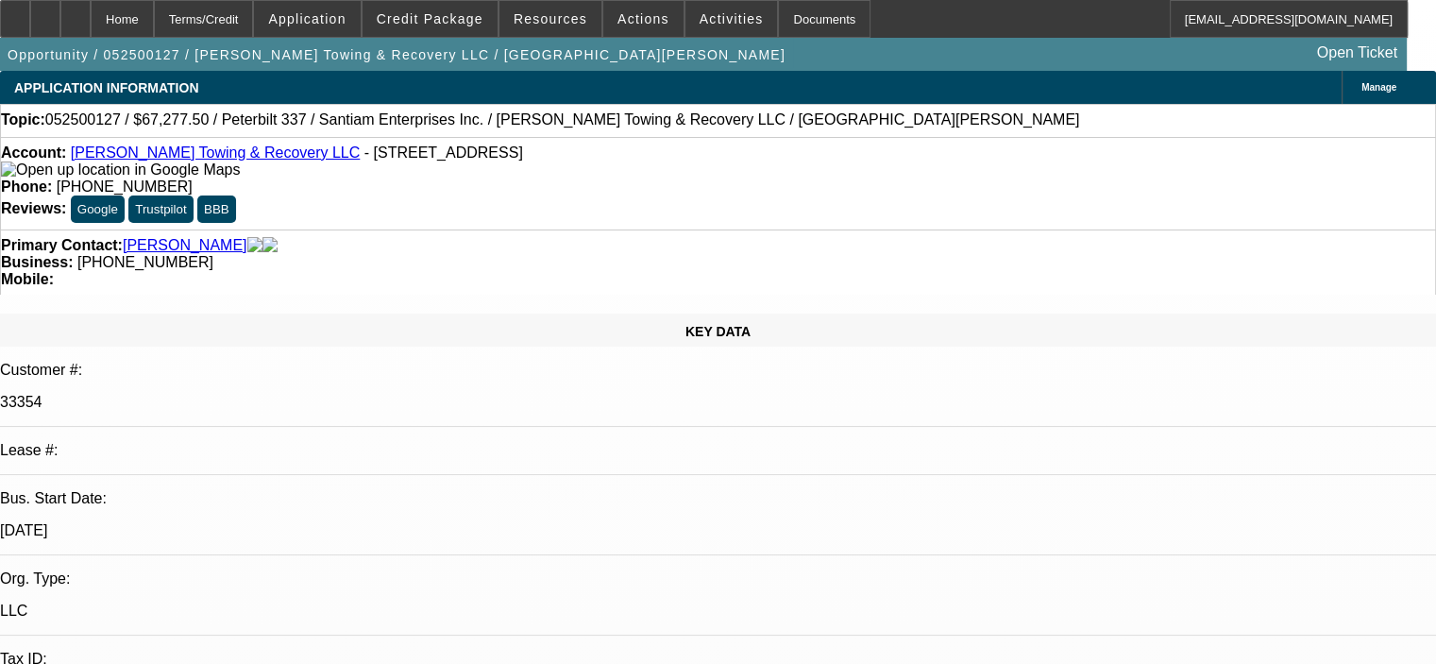
select select "0.15"
select select "2"
select select "0"
select select "0.15"
select select "2"
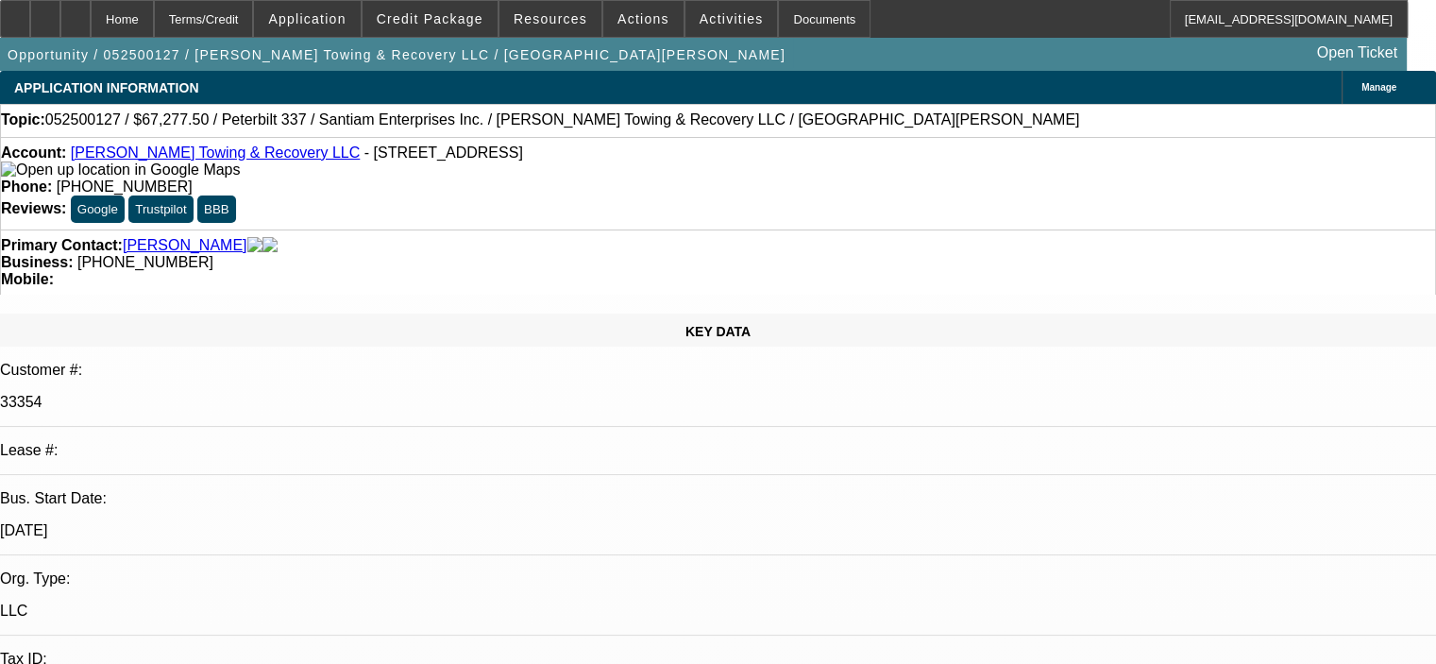
select select "0"
select select "0.15"
select select "2"
select select "0"
select select "0.15"
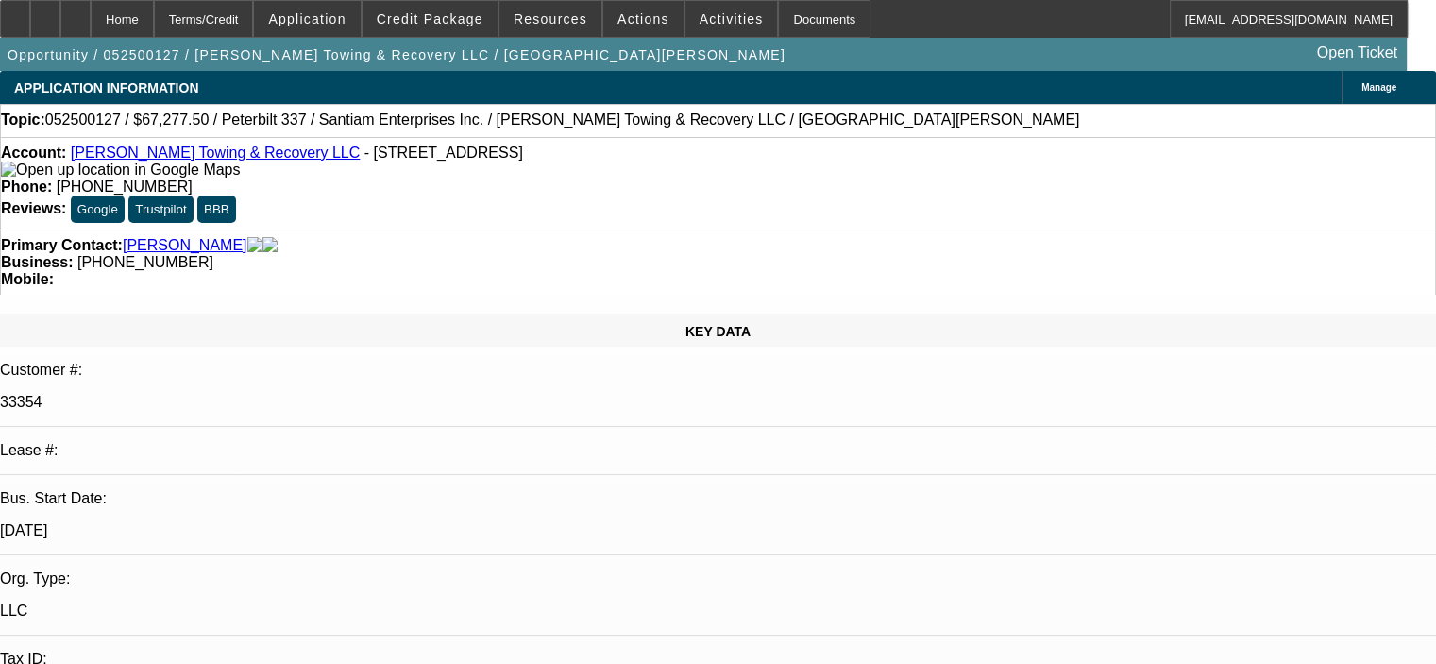
select select "2"
select select "0"
select select "1"
select select "2"
select select "6"
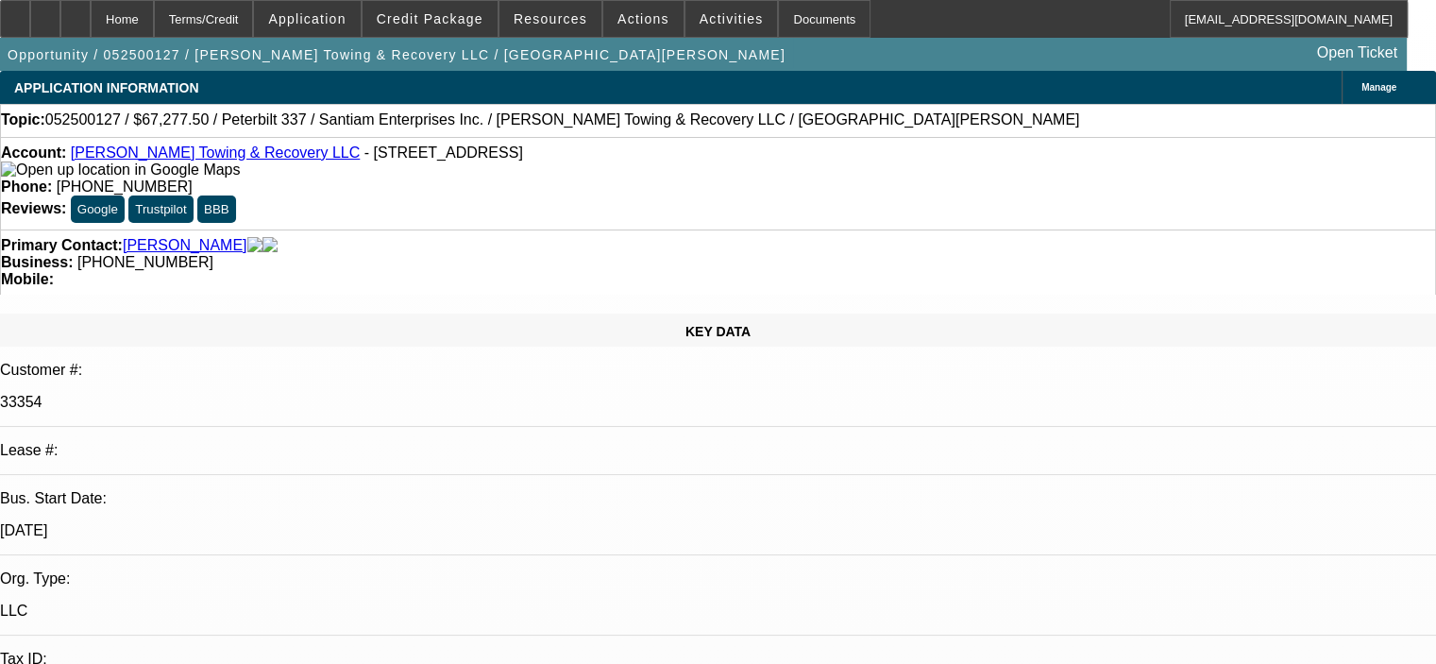
select select "1"
select select "2"
select select "6"
select select "1"
select select "2"
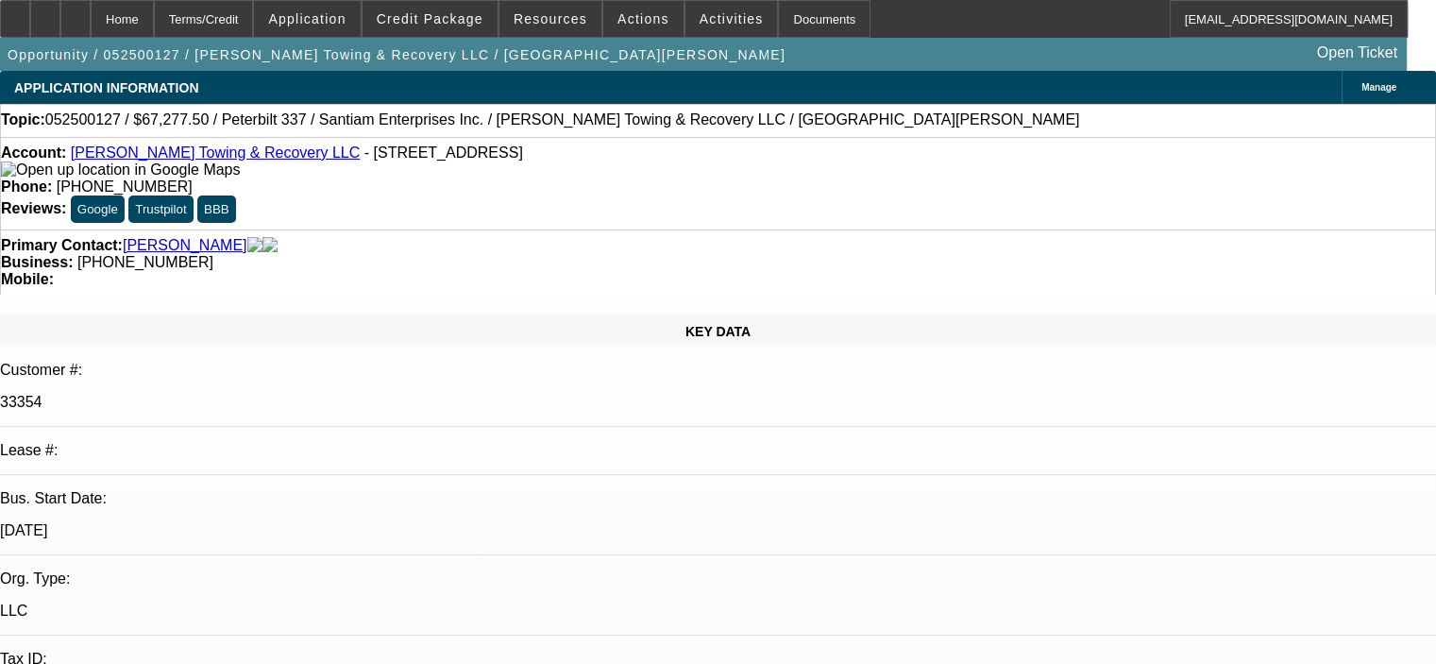
select select "6"
select select "1"
select select "2"
select select "6"
click at [699, 27] on span at bounding box center [732, 18] width 93 height 45
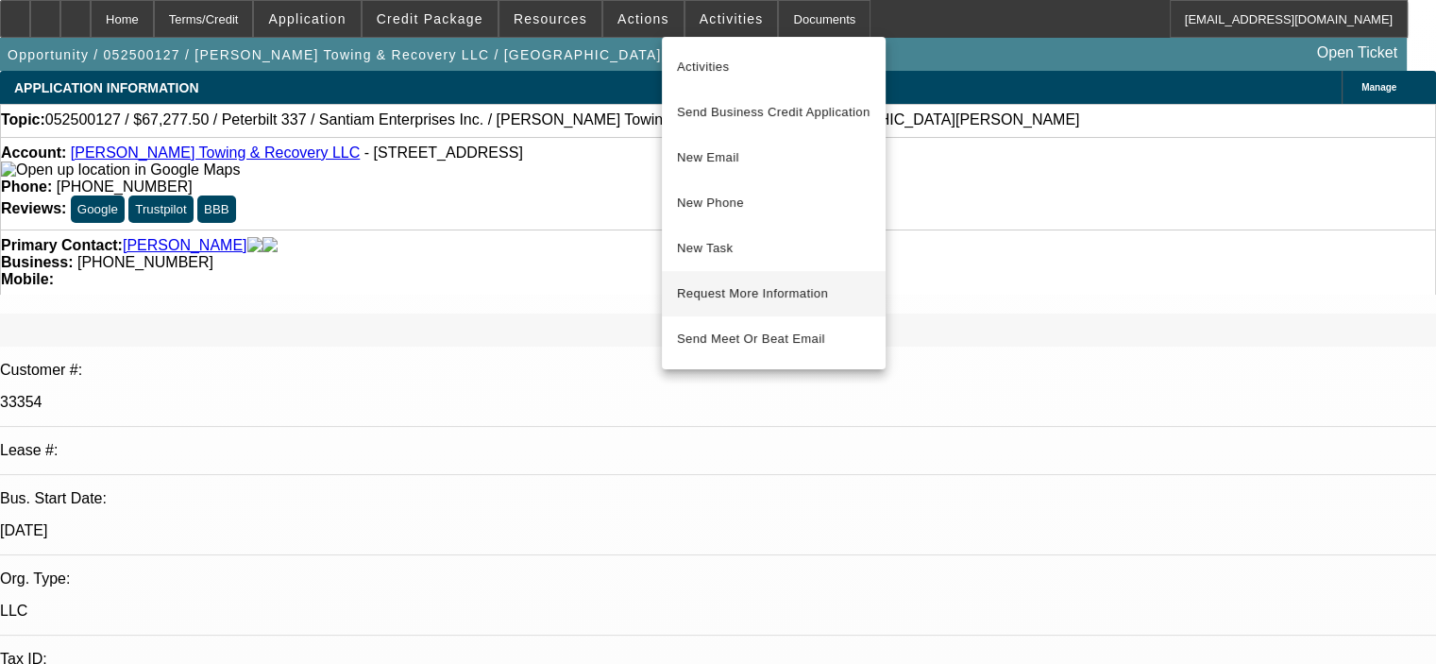
click at [730, 297] on span "Request More Information" at bounding box center [774, 293] width 194 height 23
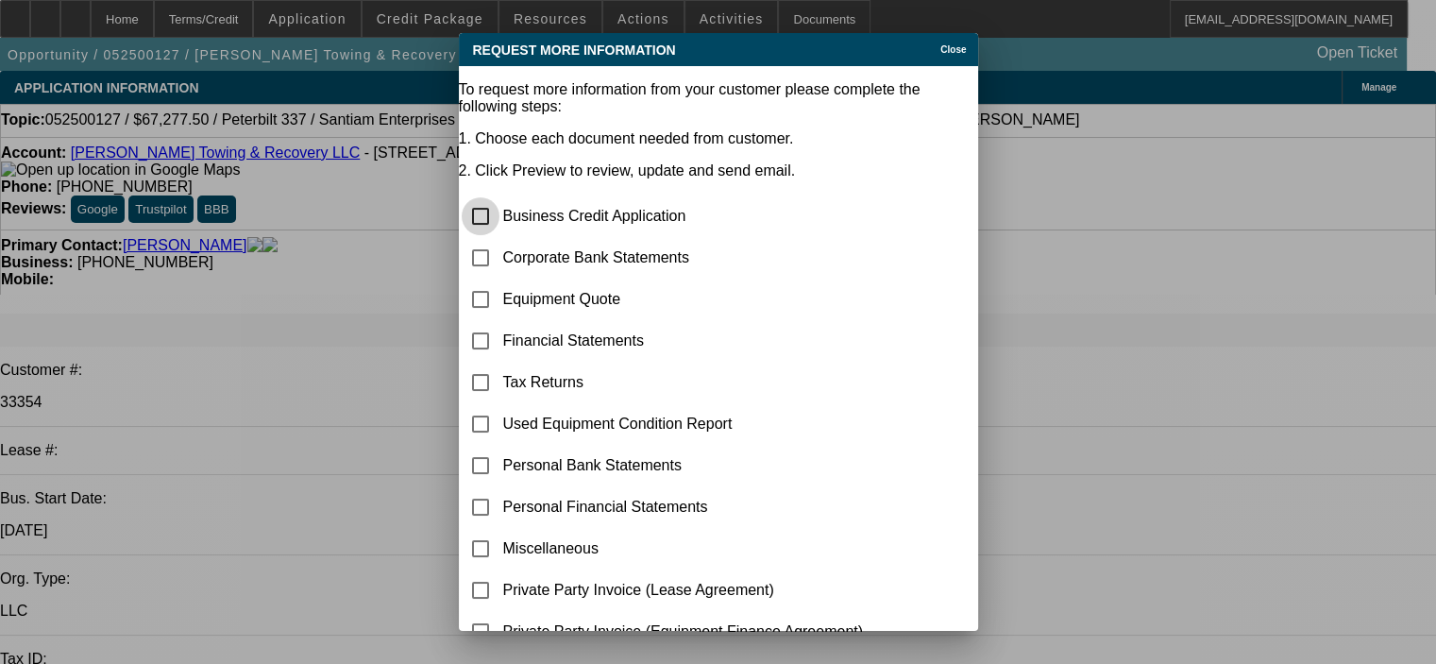
scroll to position [94, 0]
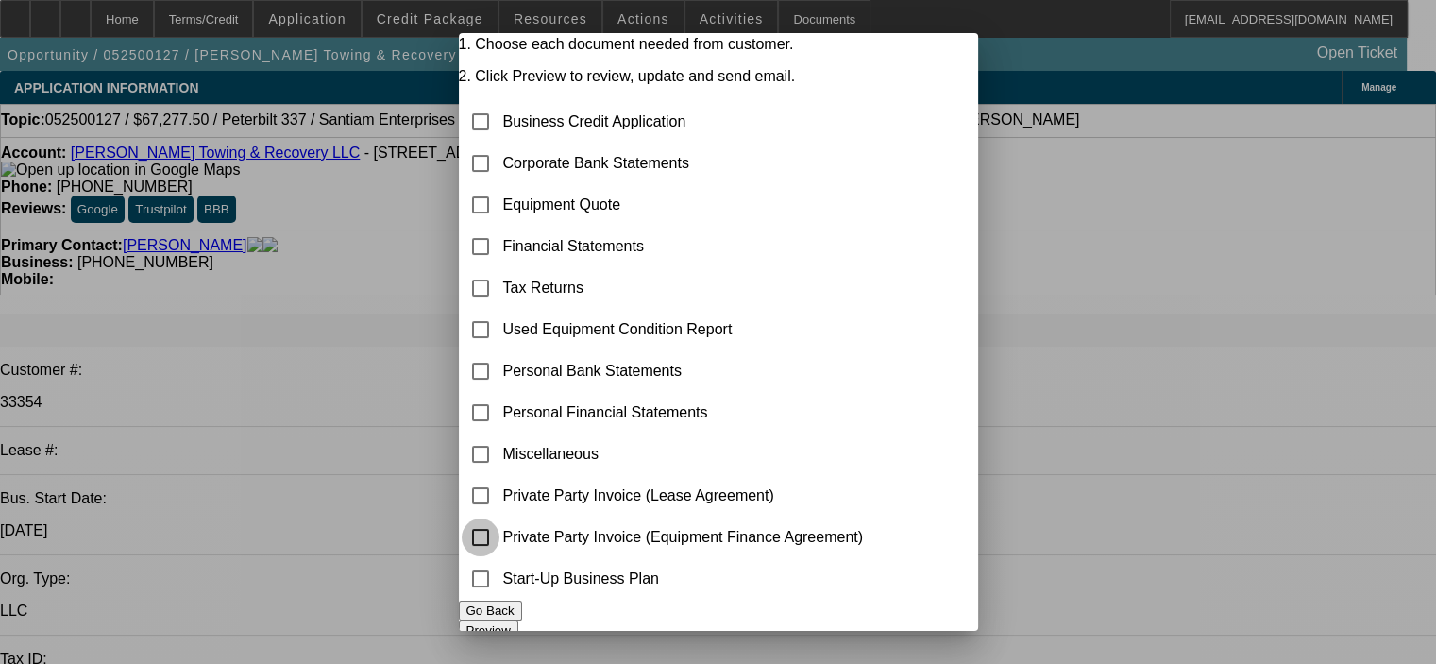
click at [500, 532] on input "checkbox" at bounding box center [481, 537] width 38 height 38
checkbox input "true"
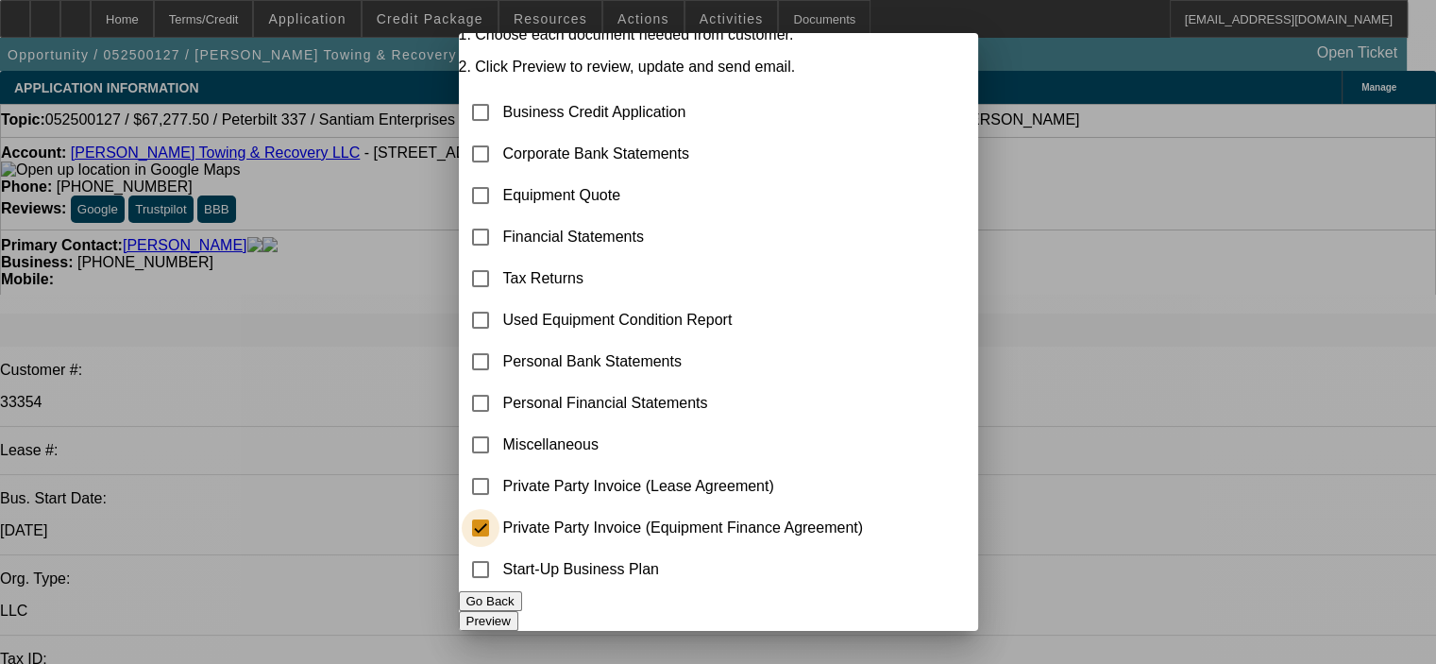
scroll to position [130, 0]
click at [518, 611] on button "Preview" at bounding box center [488, 621] width 59 height 20
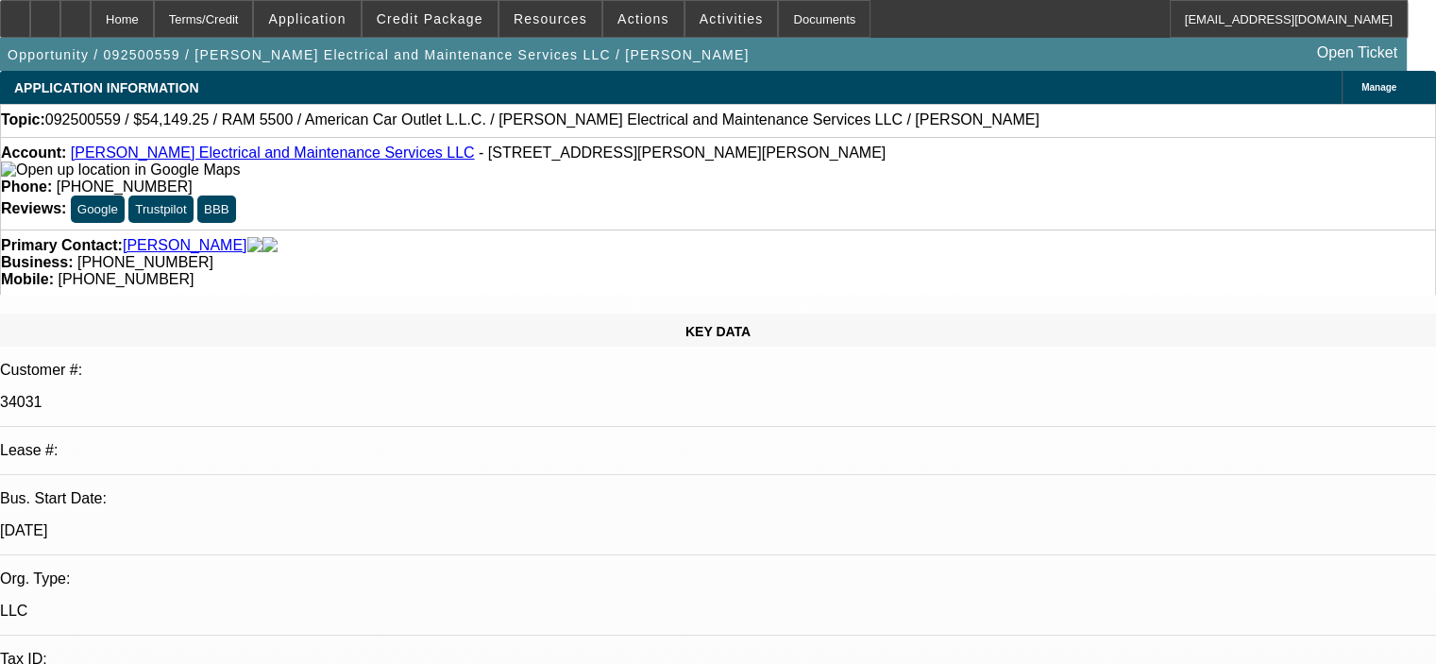
select select "0"
select select "2"
select select "0"
select select "6"
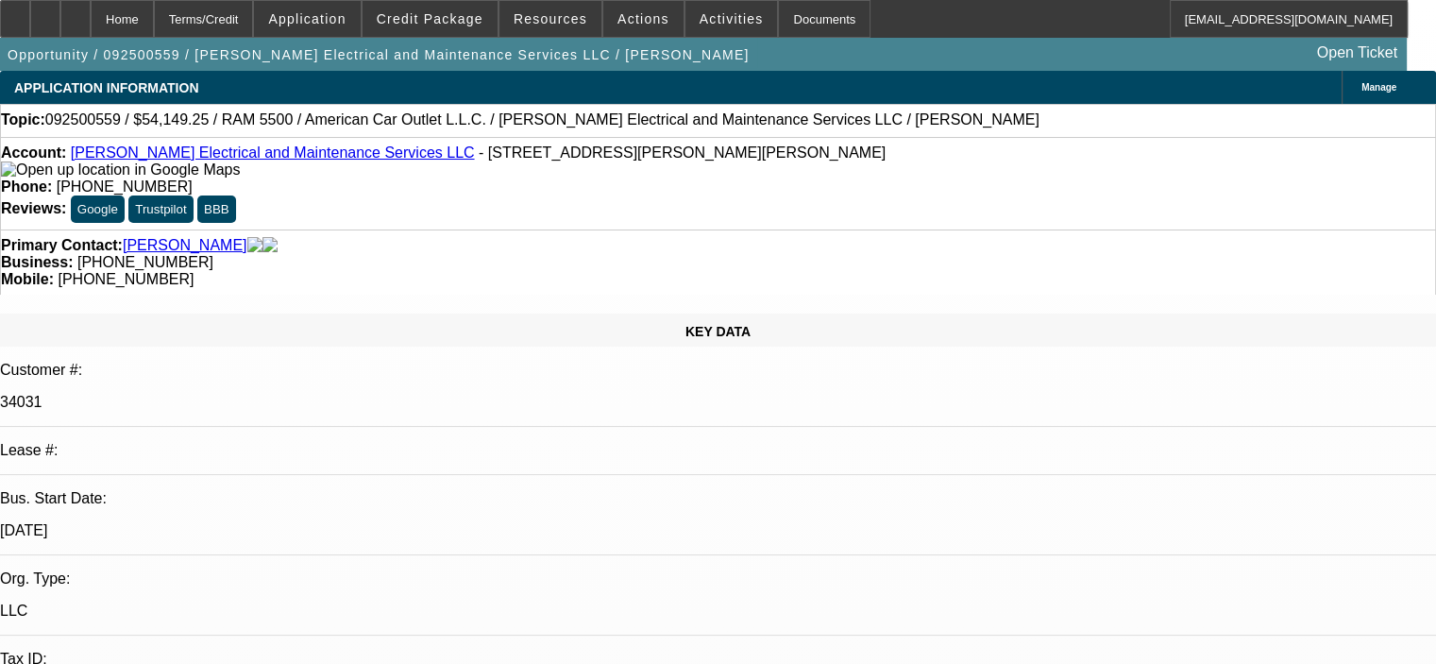
select select "0.1"
select select "2"
select select "0"
select select "6"
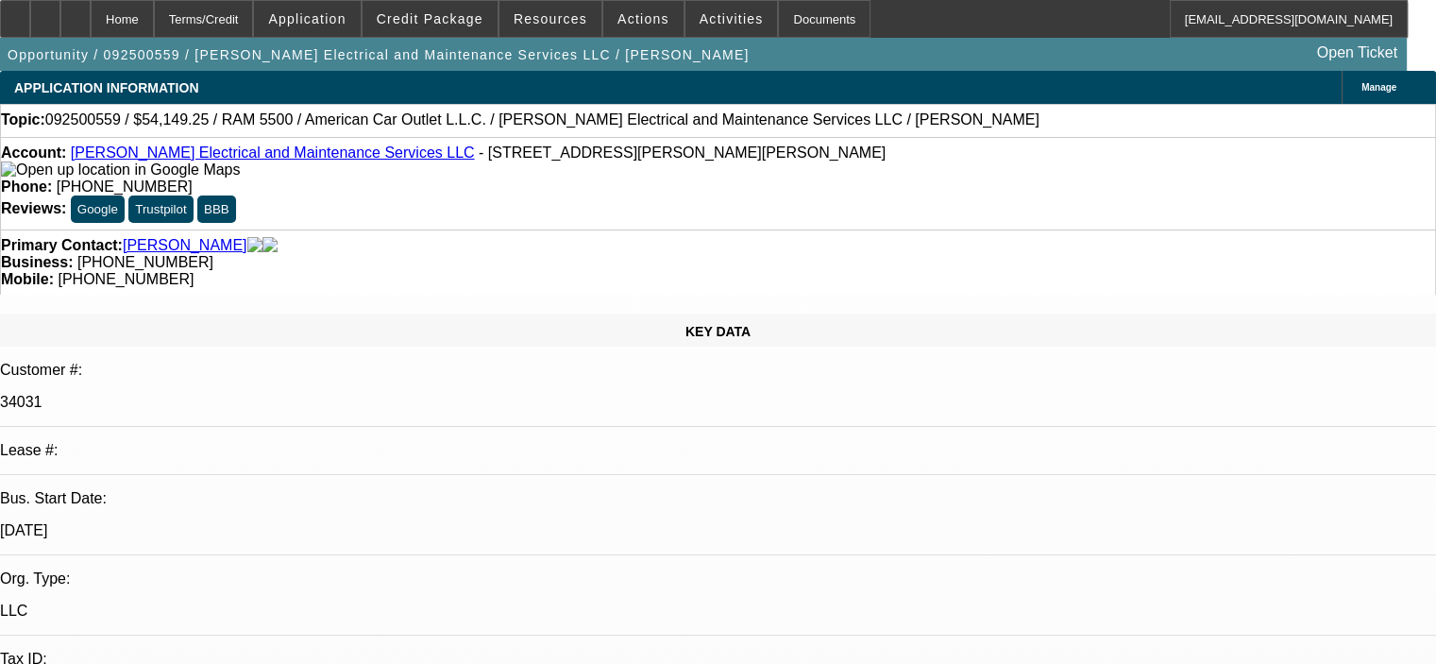
select select "0.1"
select select "2"
select select "0"
select select "6"
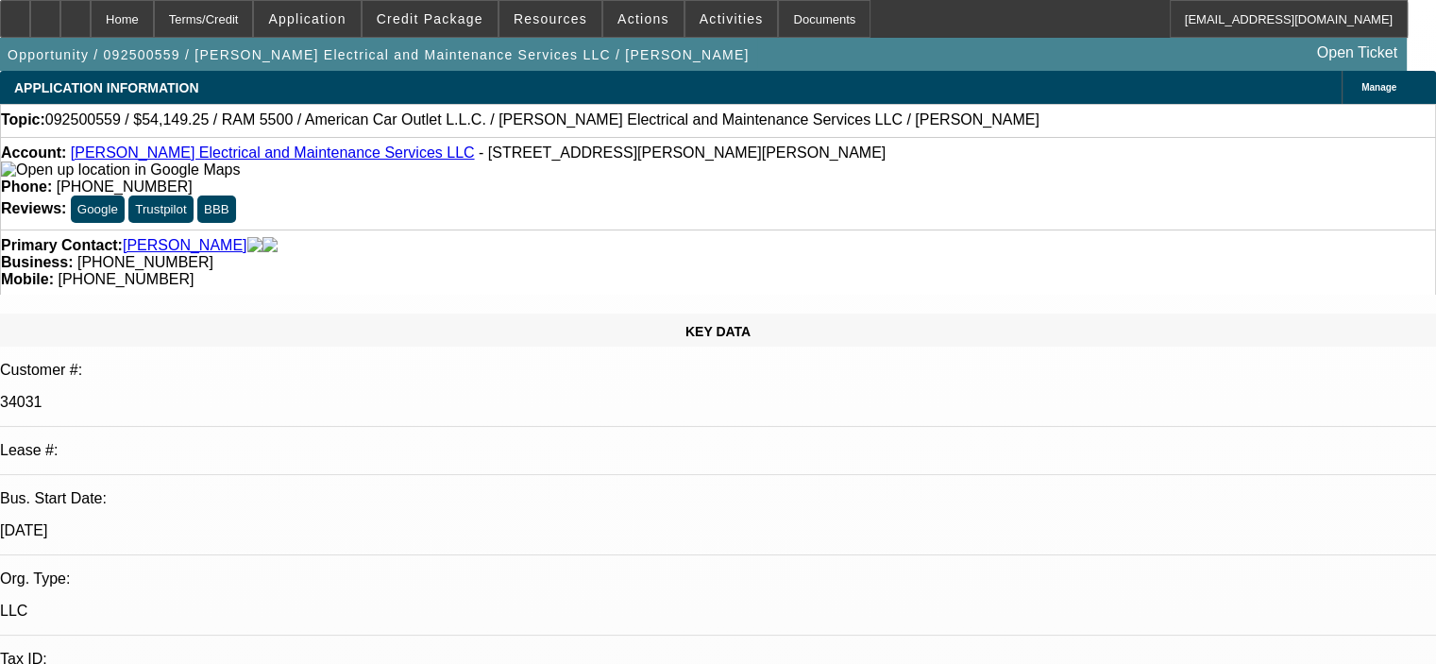
select select "0.1"
select select "2"
select select "0"
select select "6"
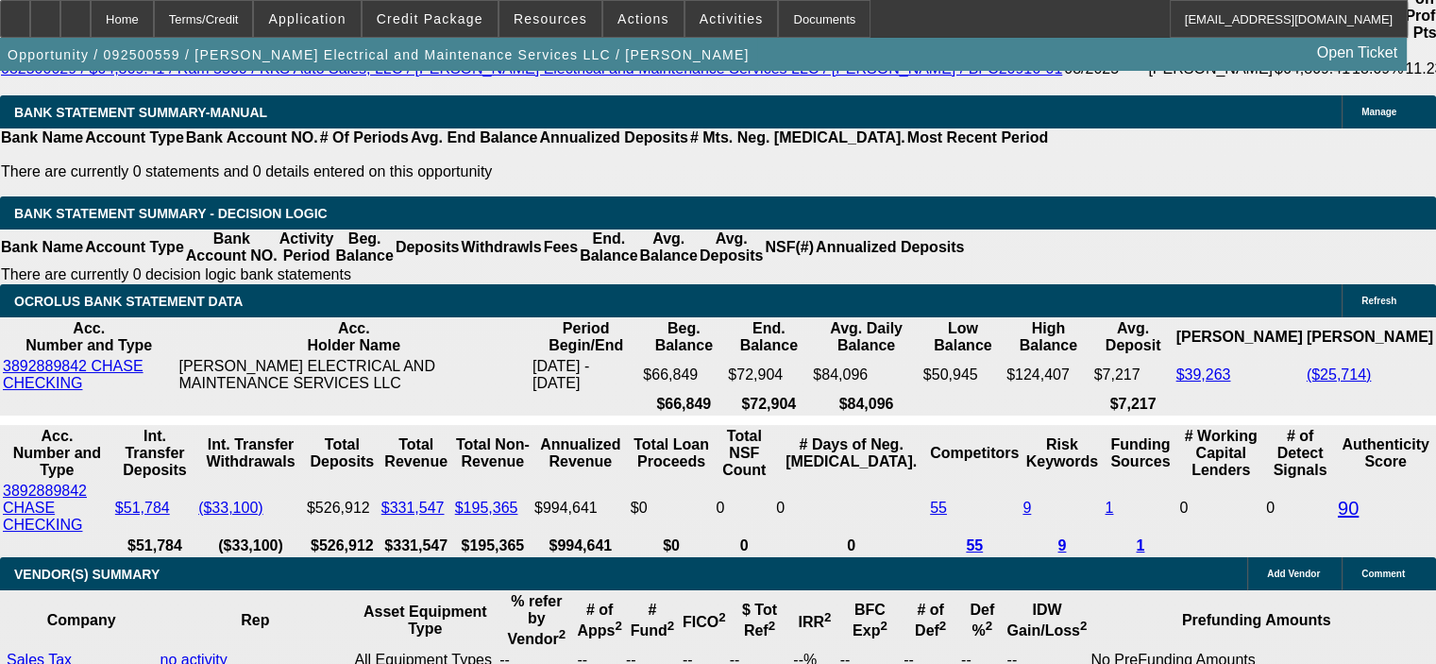
scroll to position [3494, 0]
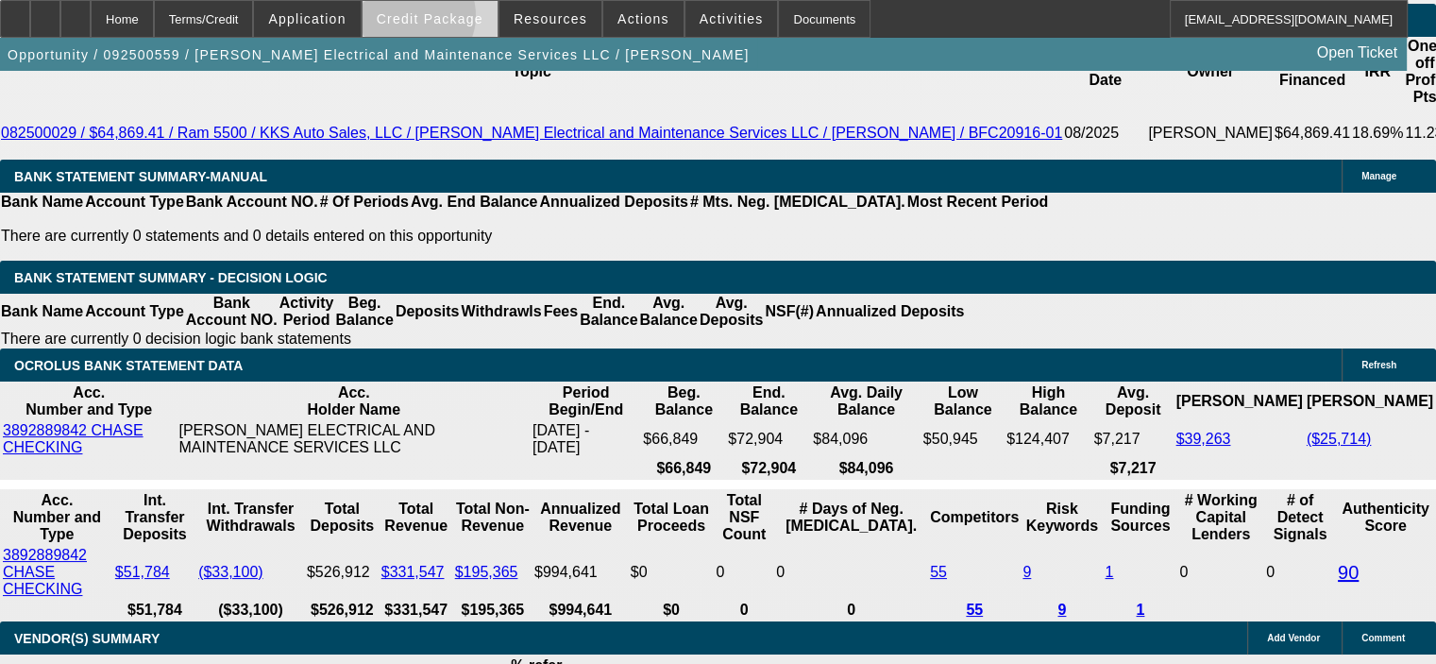
click at [440, 20] on span "Credit Package" at bounding box center [430, 18] width 107 height 15
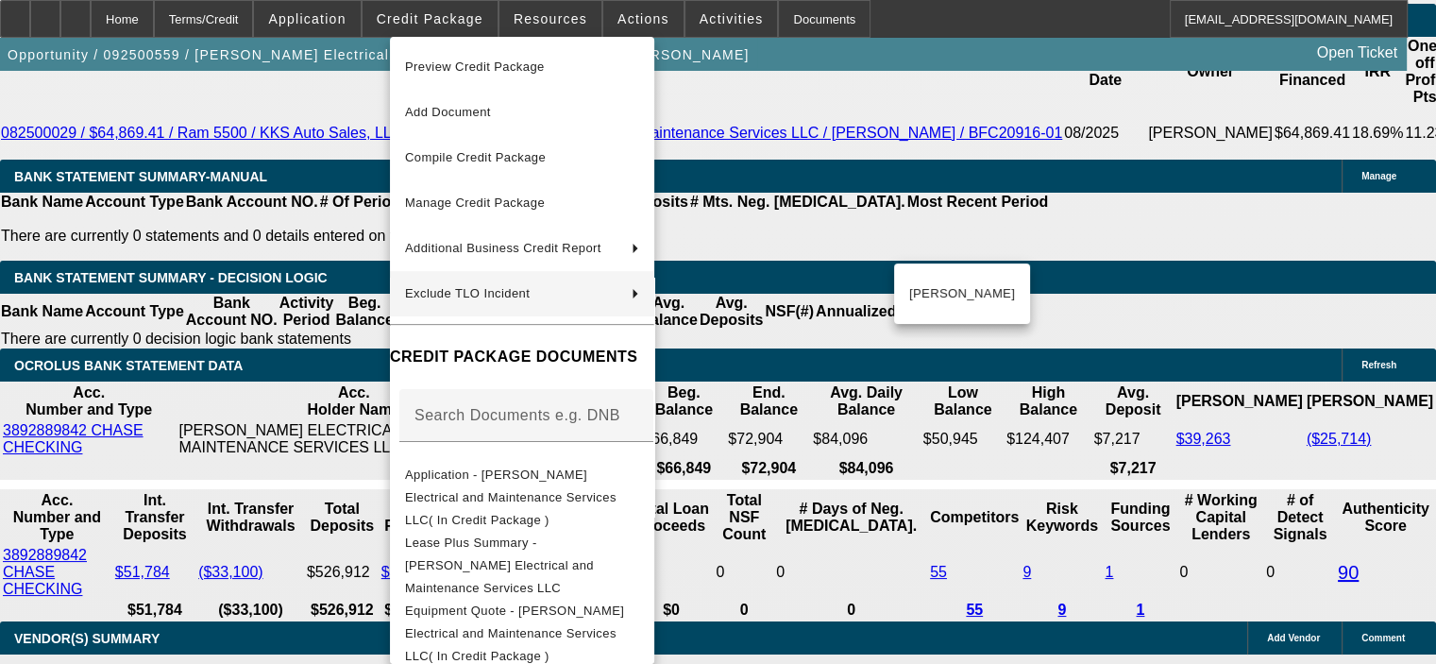
drag, startPoint x: 242, startPoint y: 470, endPoint x: 267, endPoint y: 407, distance: 68.2
click at [245, 467] on div at bounding box center [718, 332] width 1436 height 664
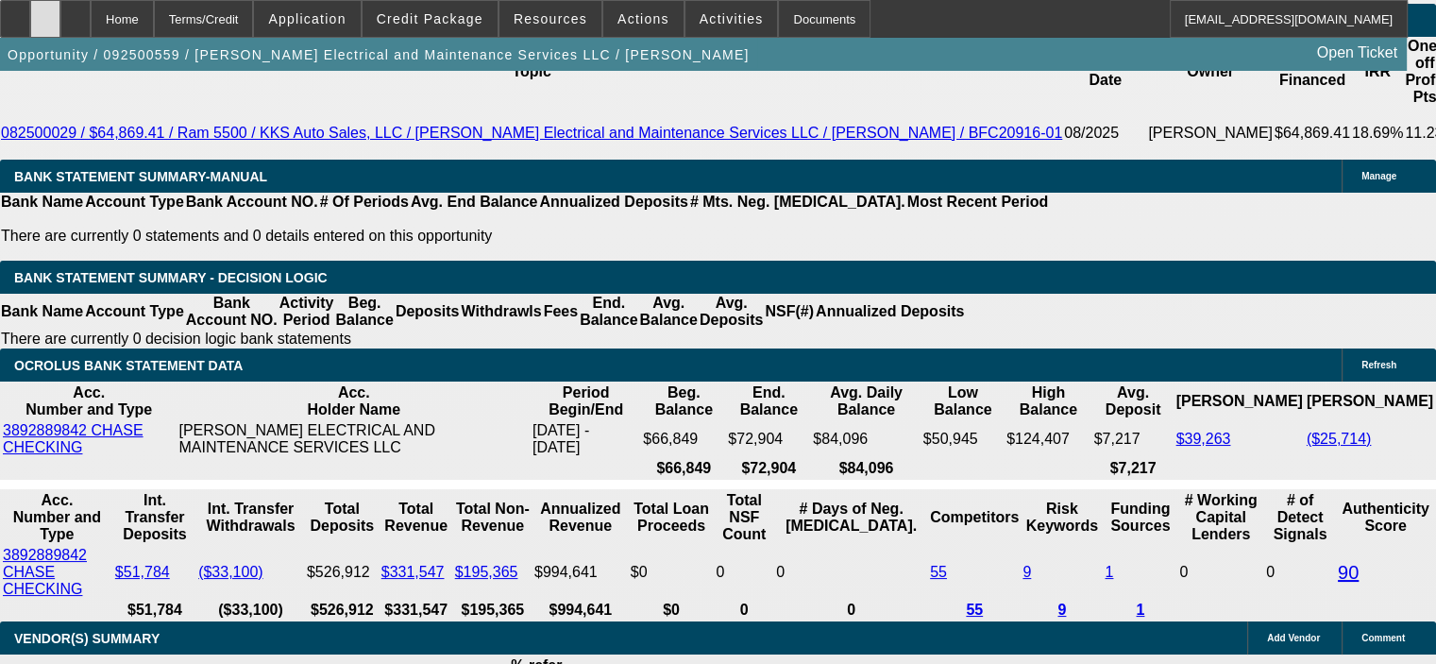
click at [60, 23] on div at bounding box center [45, 19] width 30 height 38
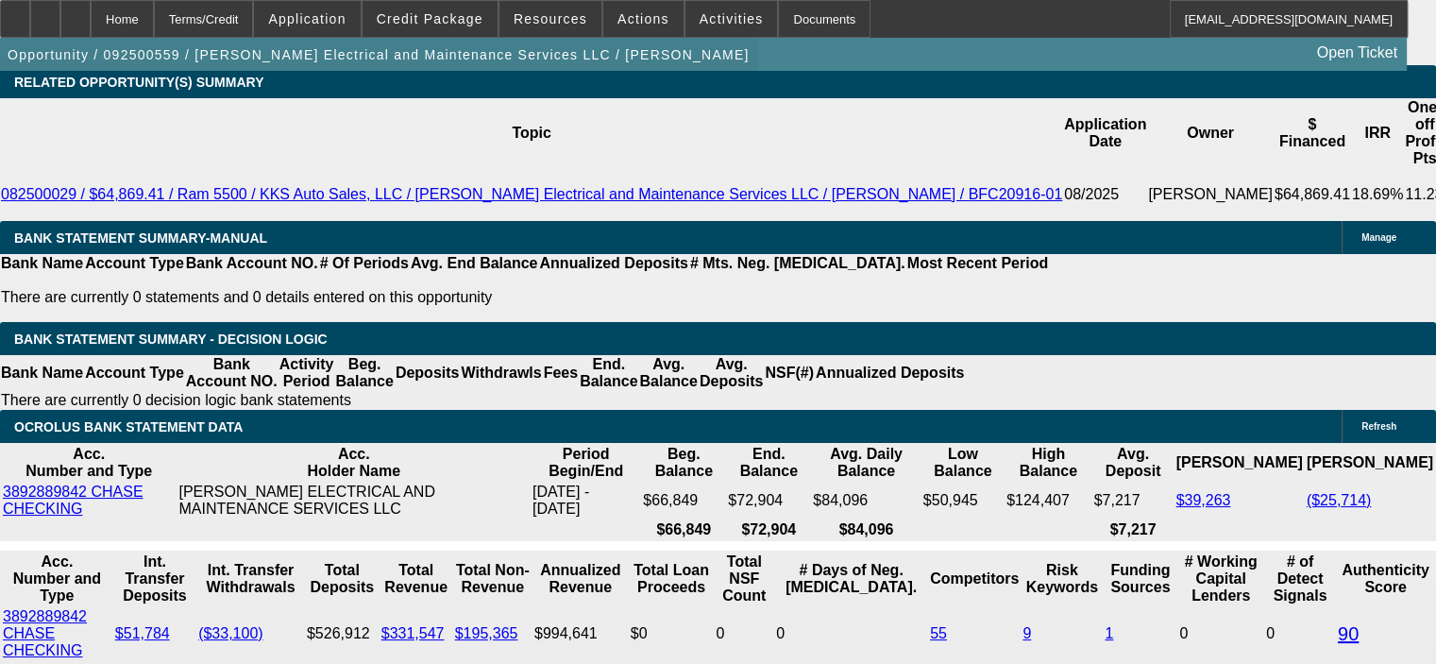
scroll to position [3399, 0]
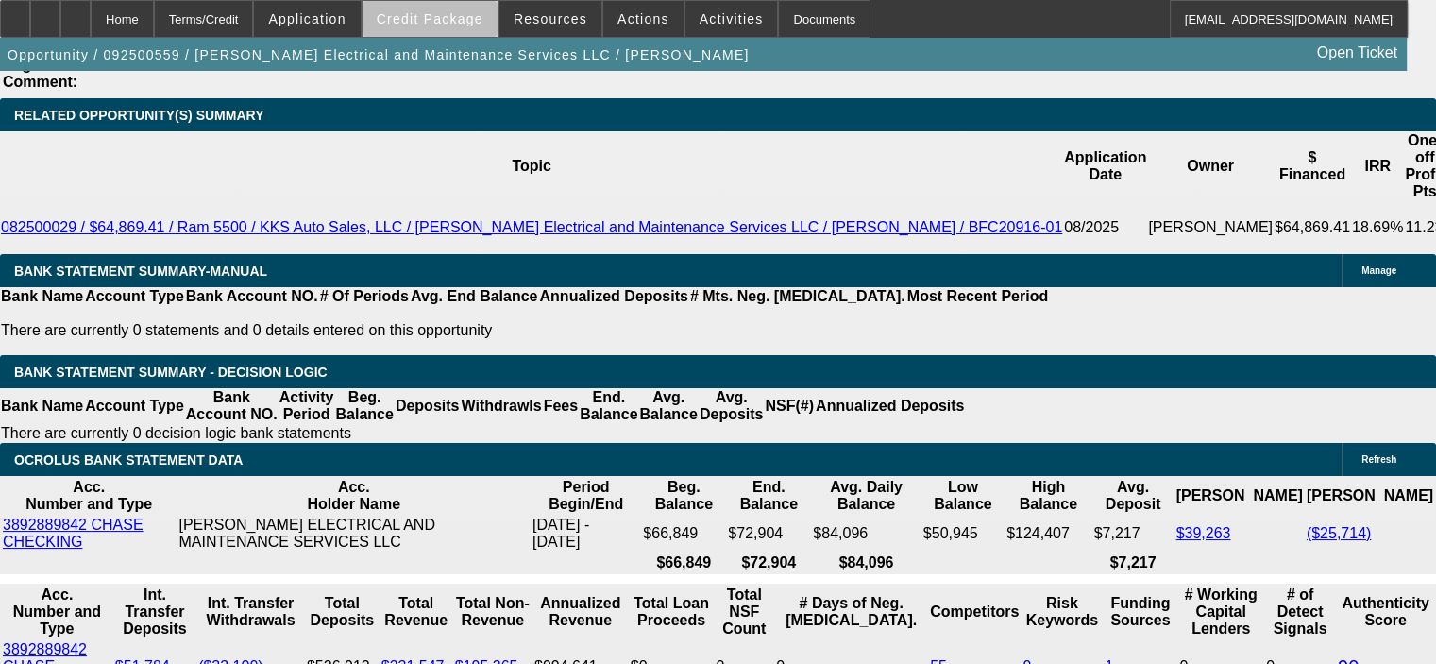
click at [492, 18] on span at bounding box center [430, 18] width 135 height 45
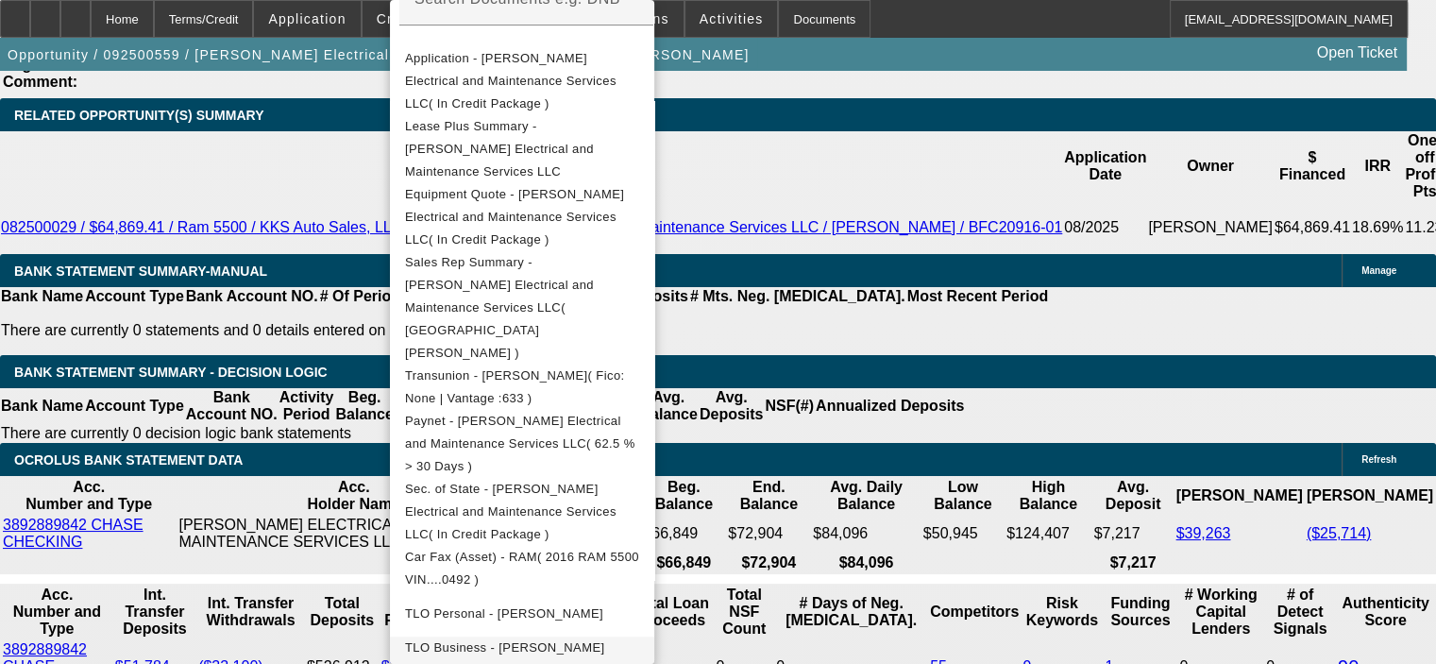
scroll to position [191, 0]
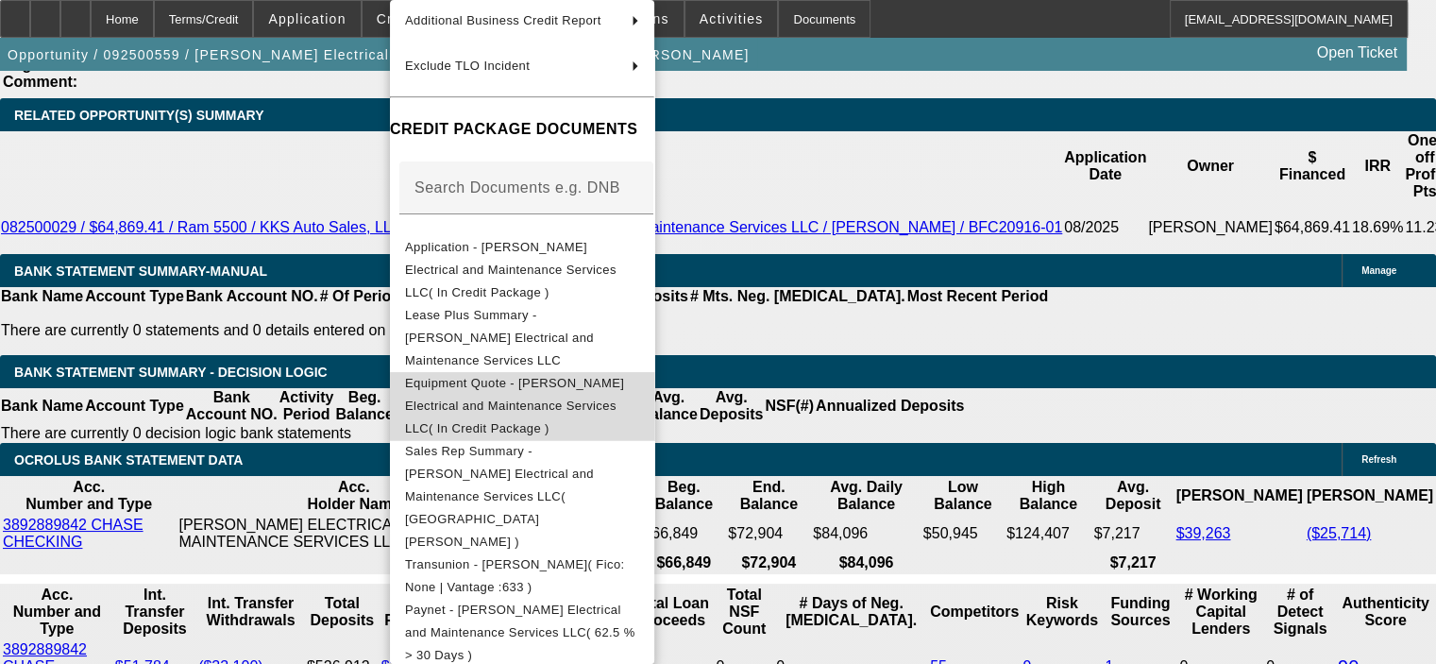
click at [558, 376] on span "Equipment Quote - Nola Electrical and Maintenance Services LLC( In Credit Packa…" at bounding box center [514, 405] width 219 height 59
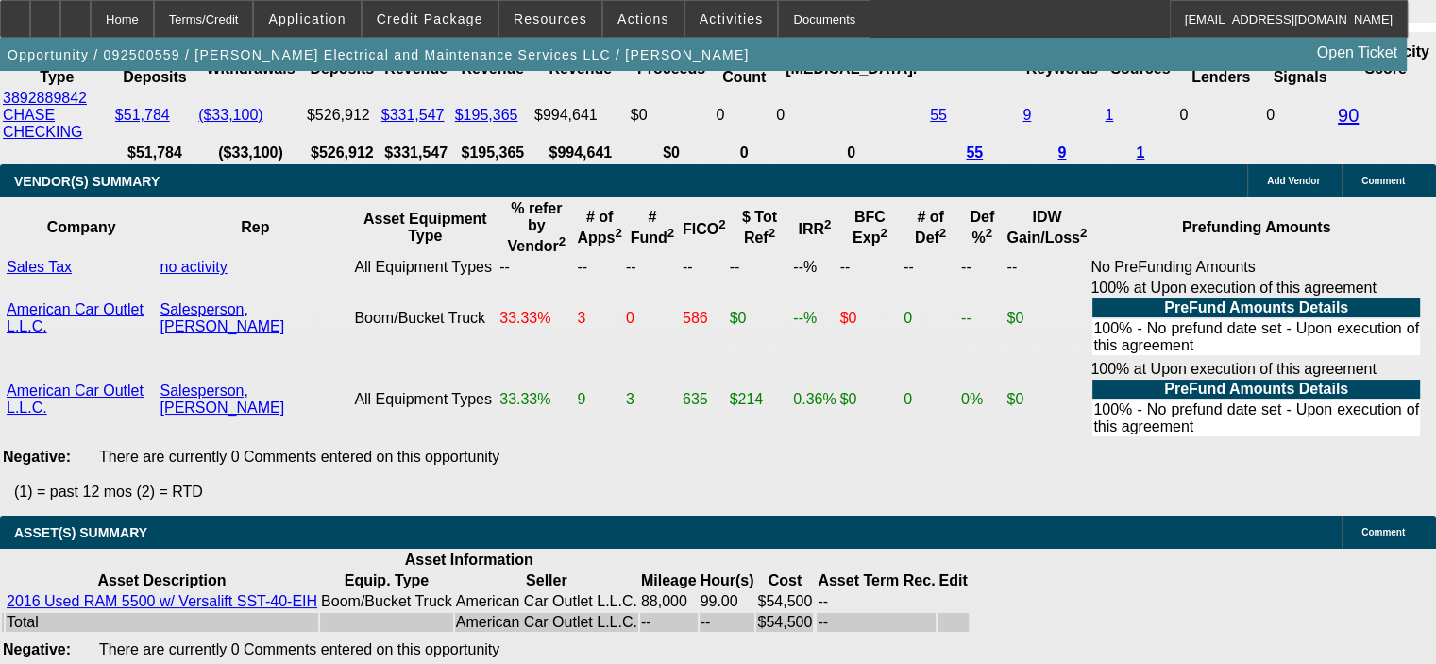
scroll to position [4060, 0]
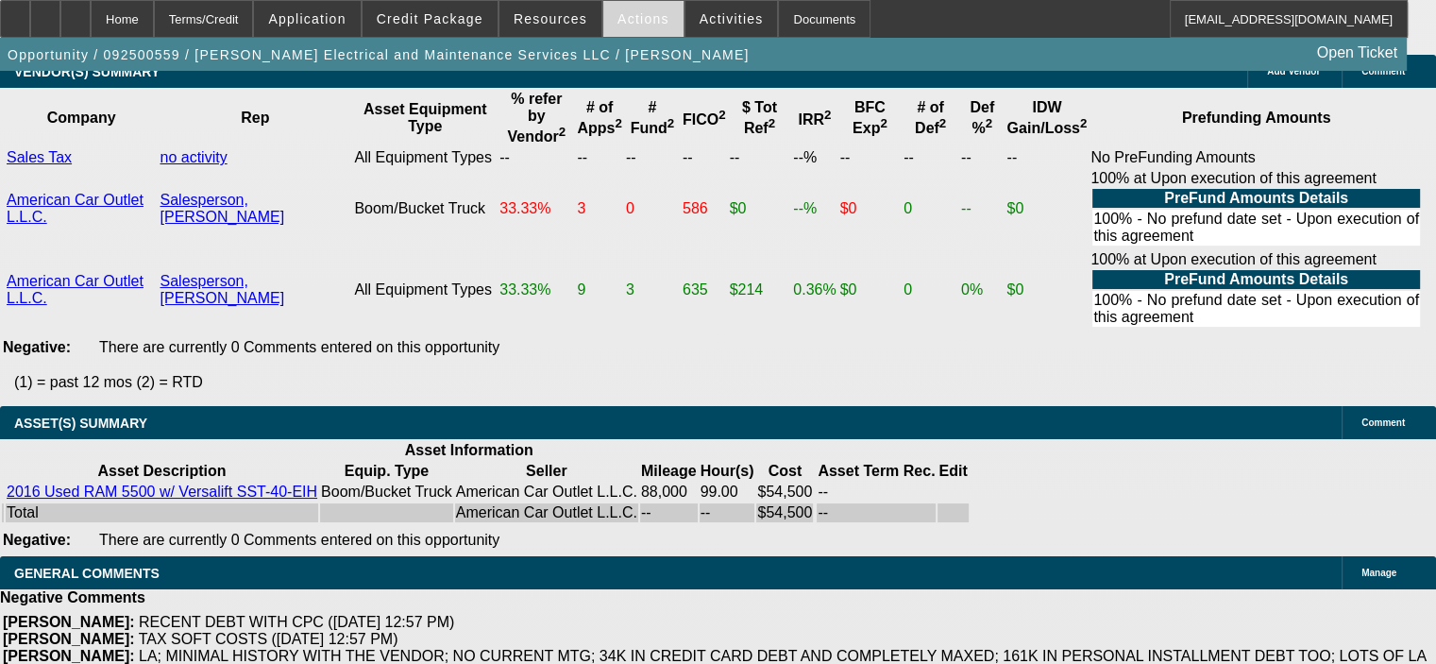
click at [629, 17] on span "Actions" at bounding box center [644, 18] width 52 height 15
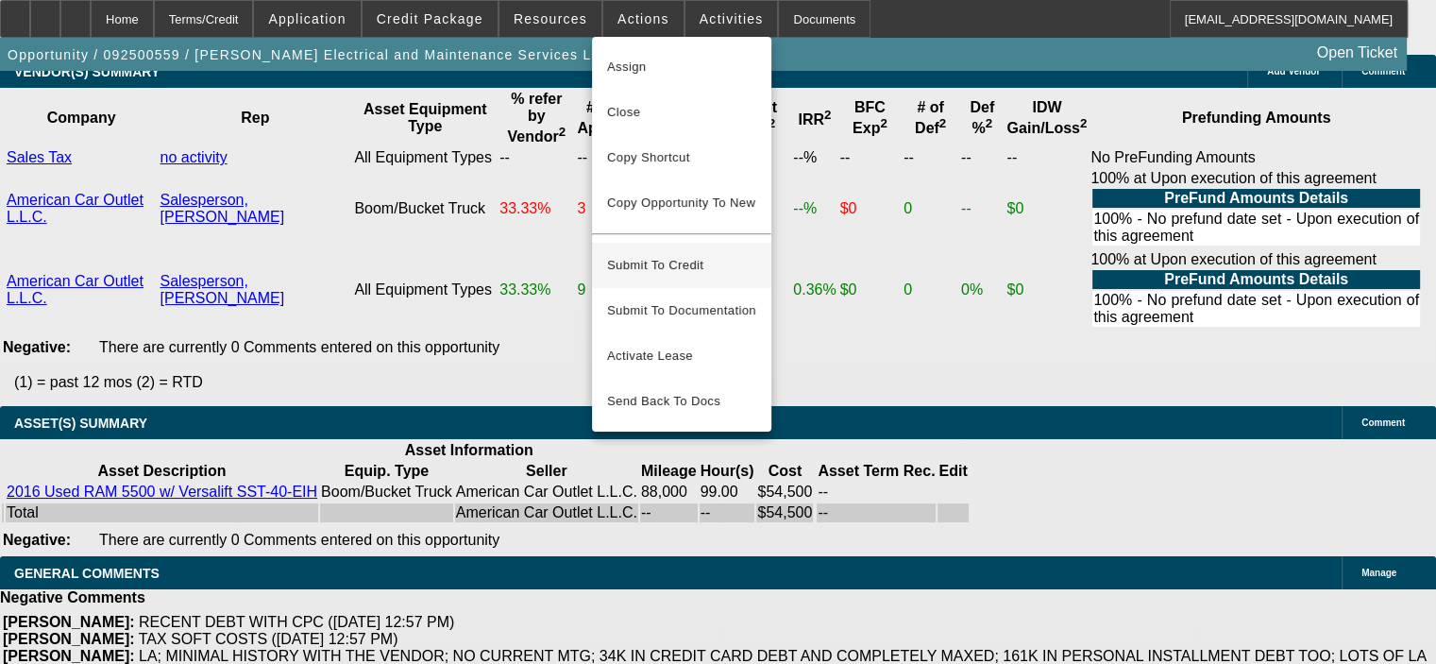
click at [676, 260] on span "Submit To Credit" at bounding box center [681, 265] width 149 height 23
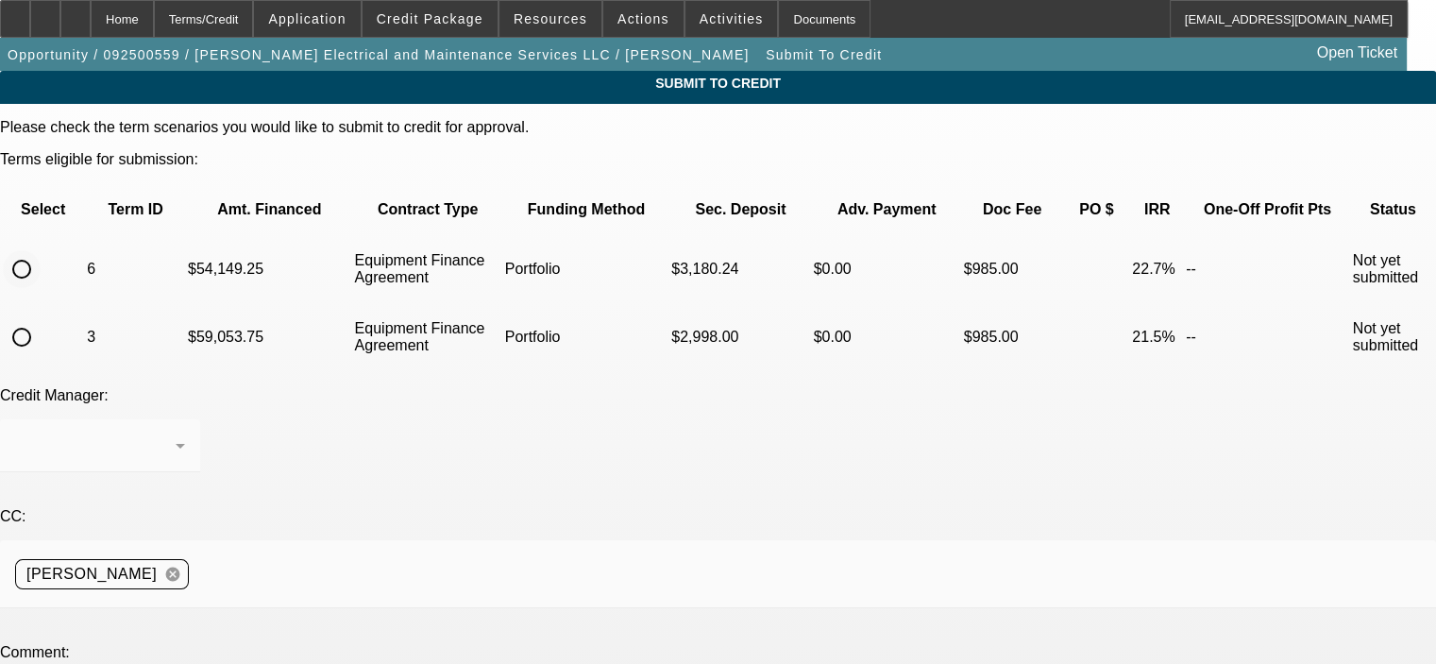
click at [41, 250] on input "radio" at bounding box center [22, 269] width 38 height 38
radio input "true"
click at [176, 434] on div "Arida, Michael" at bounding box center [95, 445] width 161 height 23
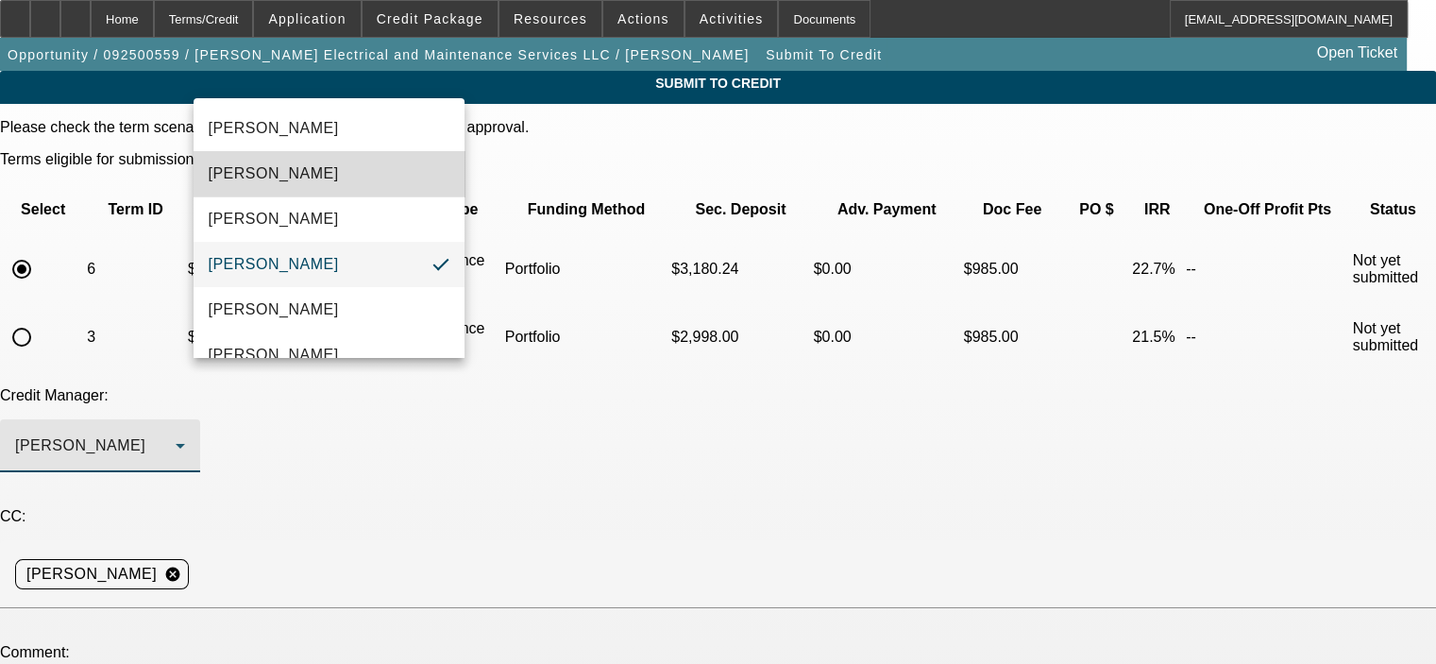
click at [376, 182] on mat-option "[PERSON_NAME]" at bounding box center [329, 173] width 271 height 45
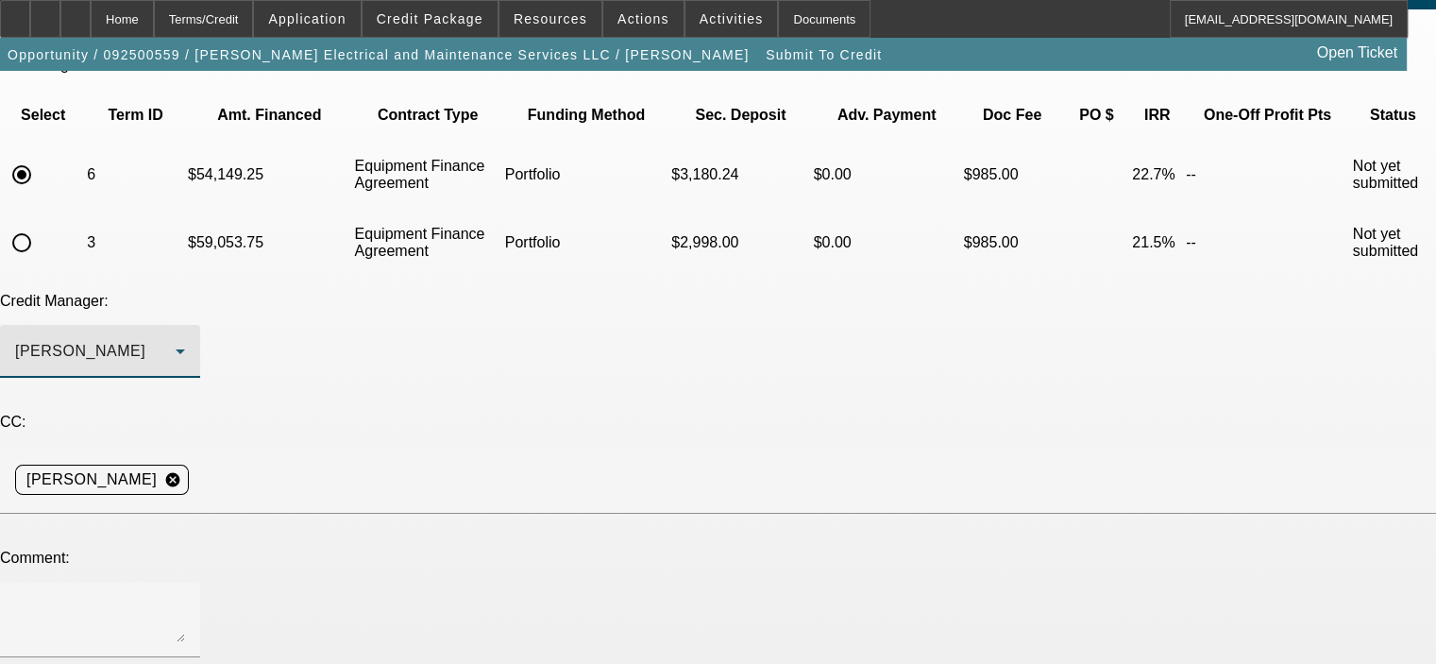
scroll to position [189, 0]
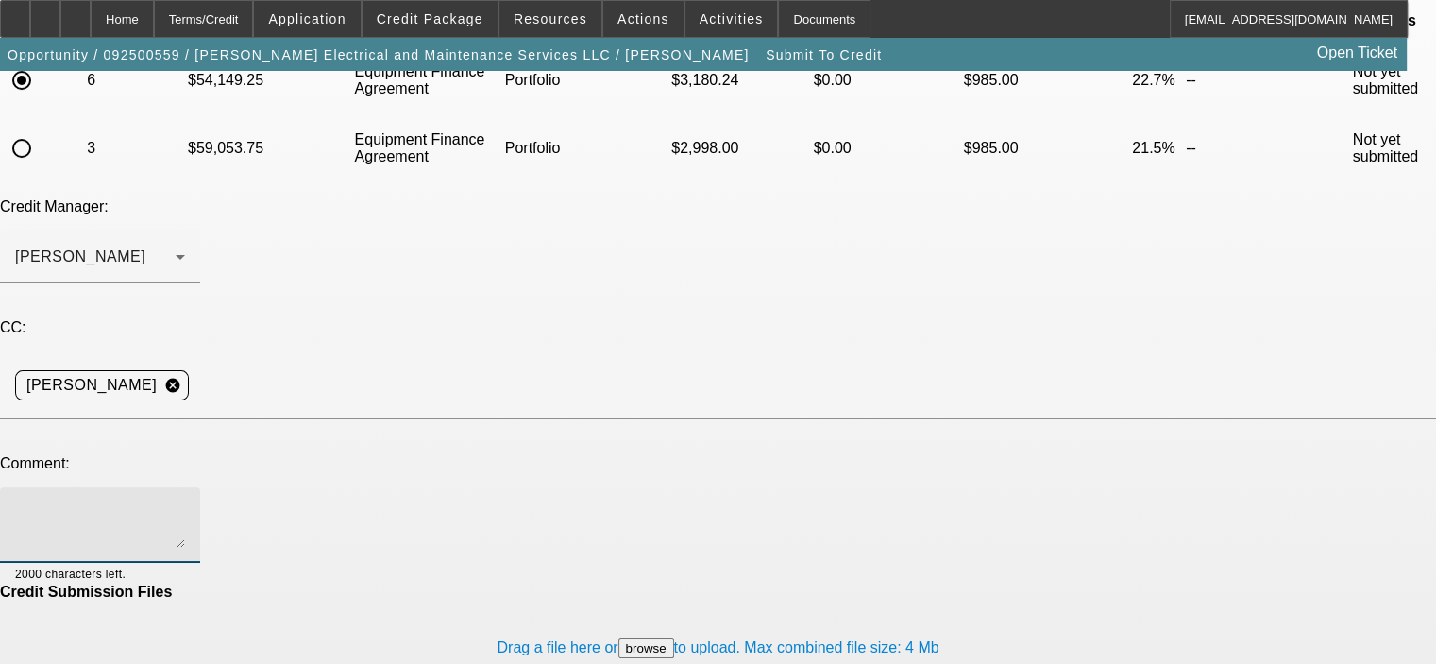
click at [185, 502] on textarea at bounding box center [100, 524] width 170 height 45
click at [185, 502] on textarea "George, the customer has signed our proposal letter and would like to move forw…" at bounding box center [100, 524] width 170 height 45
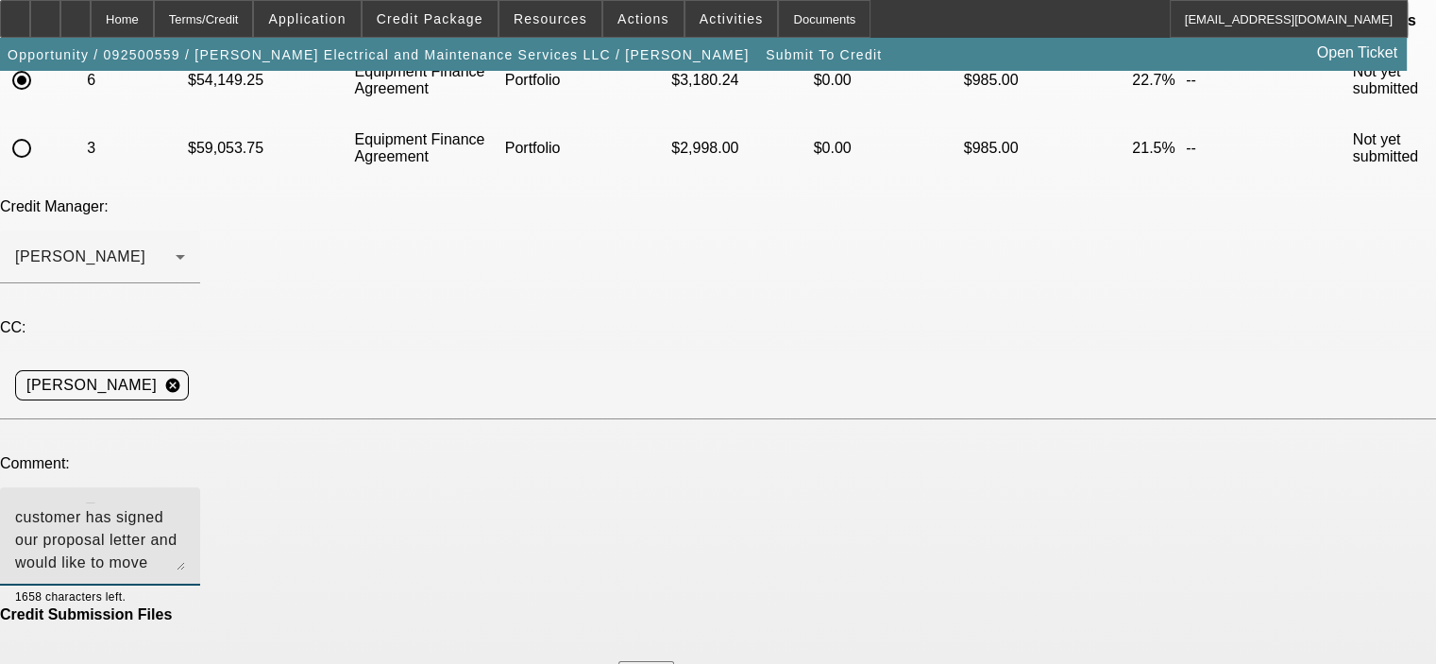
scroll to position [0, 0]
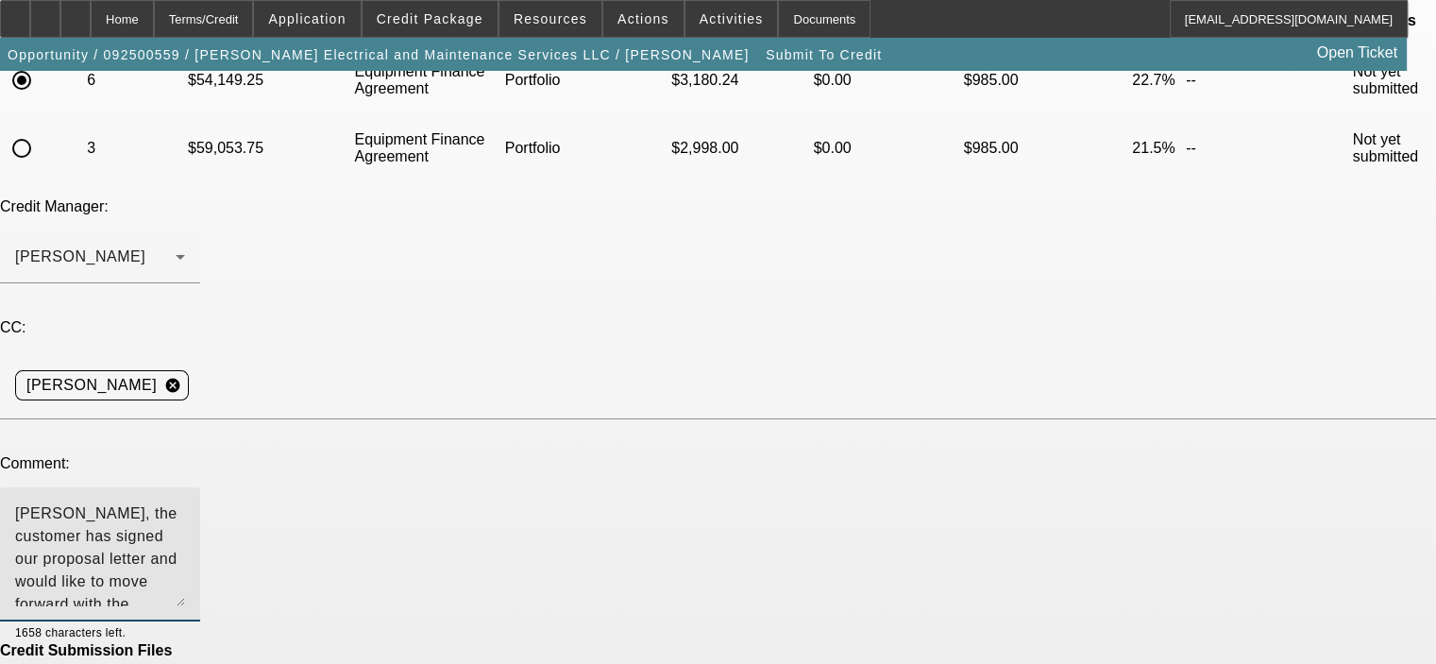
drag, startPoint x: 888, startPoint y: 390, endPoint x: 891, endPoint y: 449, distance: 58.7
click at [185, 502] on textarea "George, the customer has signed our proposal letter and would like to move forw…" at bounding box center [100, 554] width 170 height 104
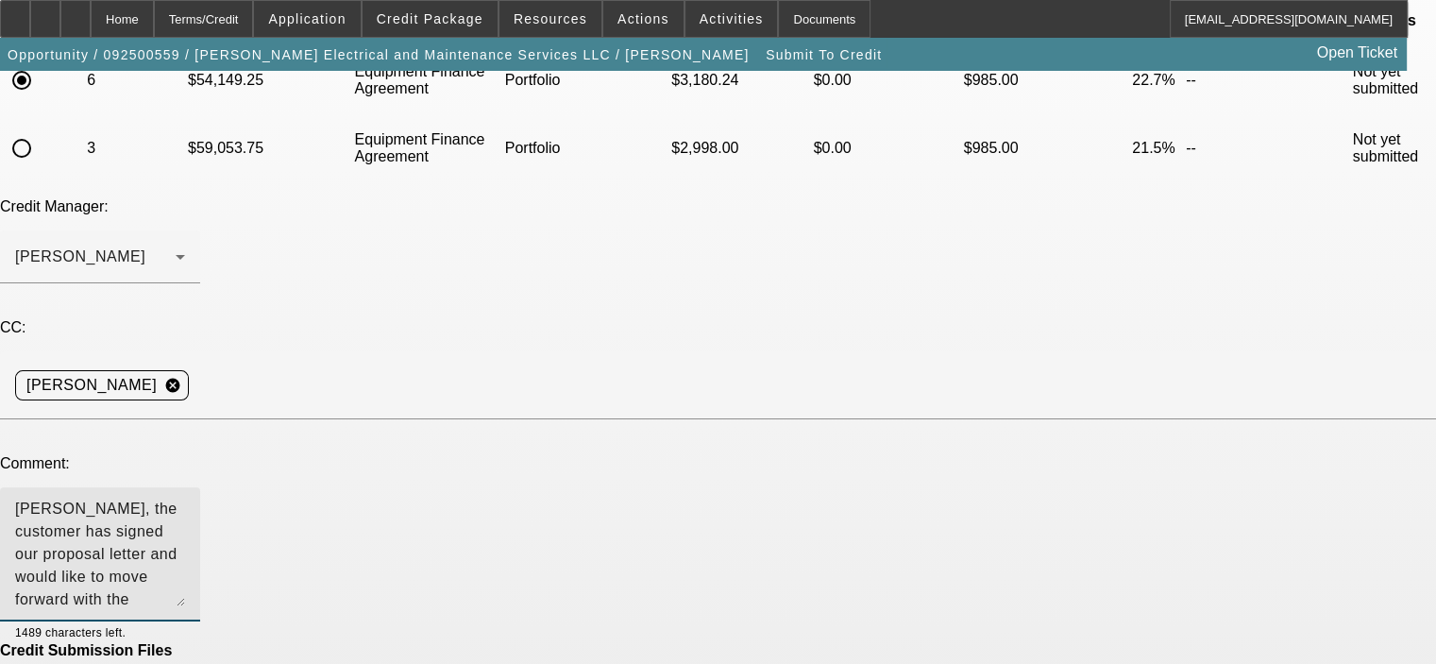
drag, startPoint x: 465, startPoint y: 394, endPoint x: 470, endPoint y: 384, distance: 11.0
click at [185, 502] on textarea "George, the customer has signed our proposal letter and would like to move forw…" at bounding box center [100, 554] width 170 height 104
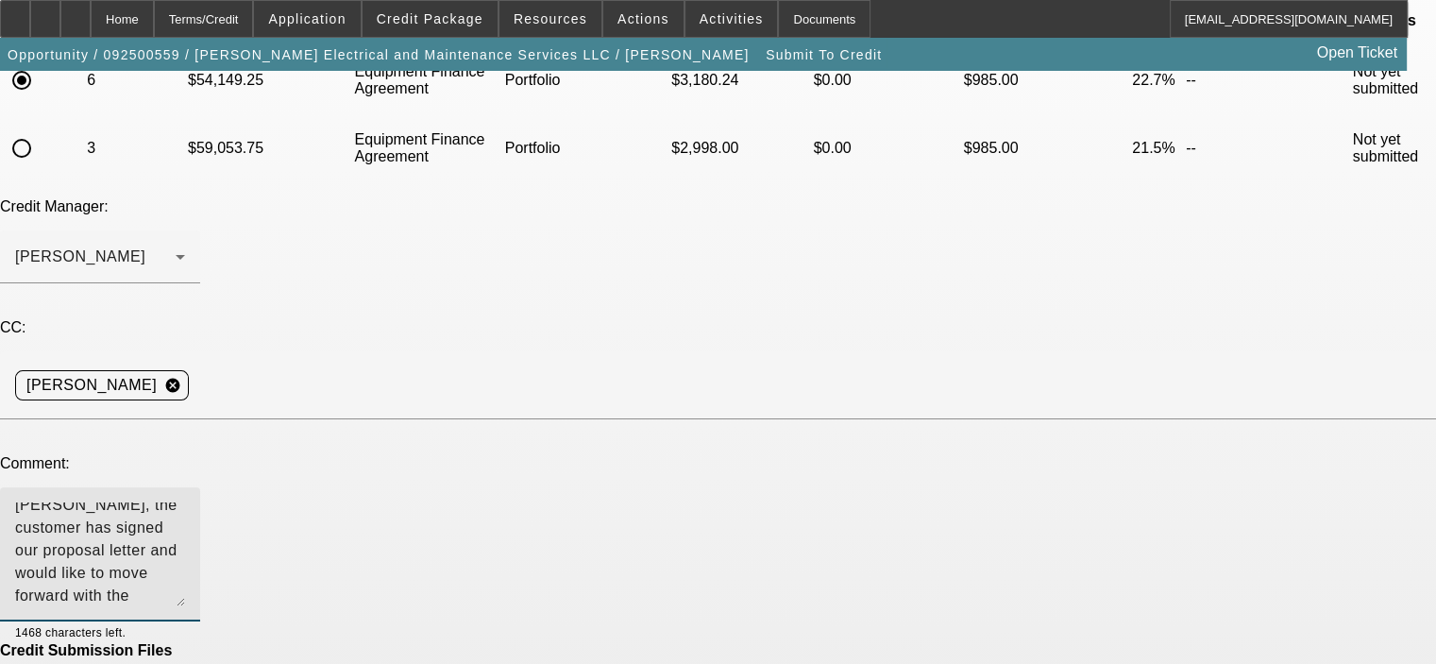
click at [185, 502] on textarea "George, the customer has signed our proposal letter and would like to move forw…" at bounding box center [100, 554] width 170 height 104
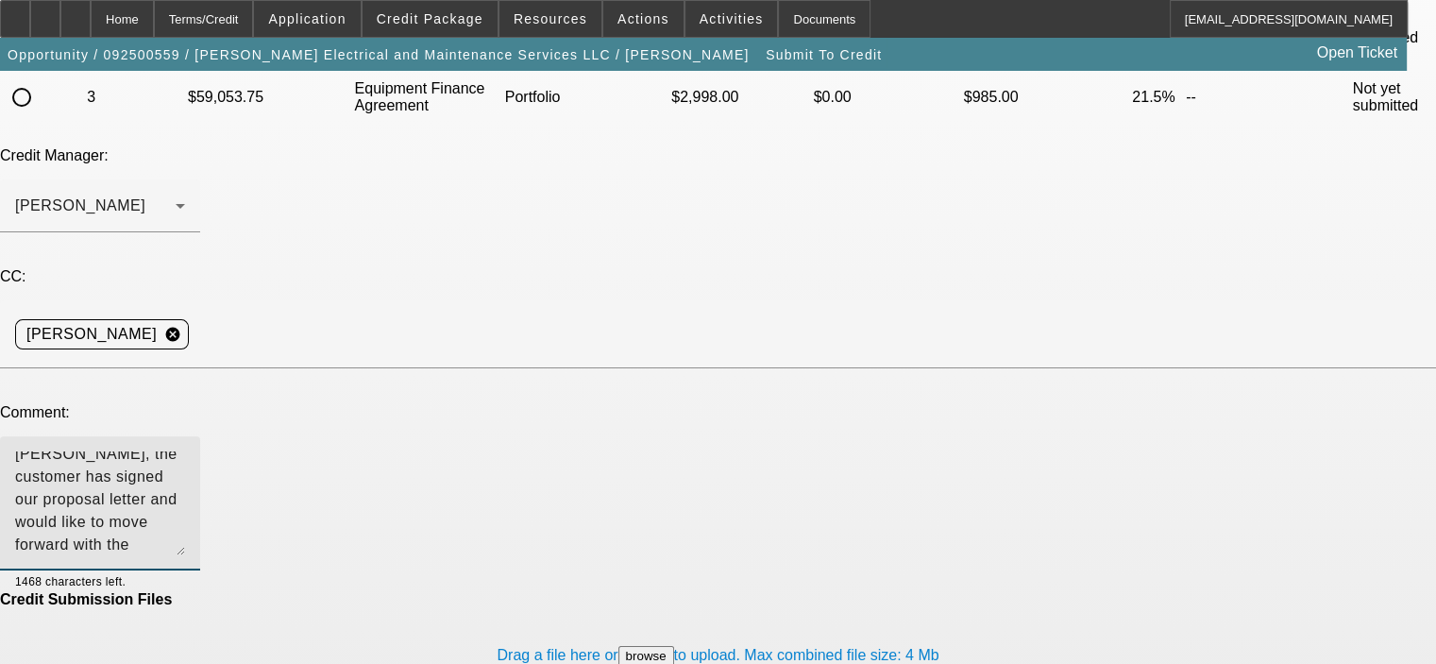
scroll to position [268, 0]
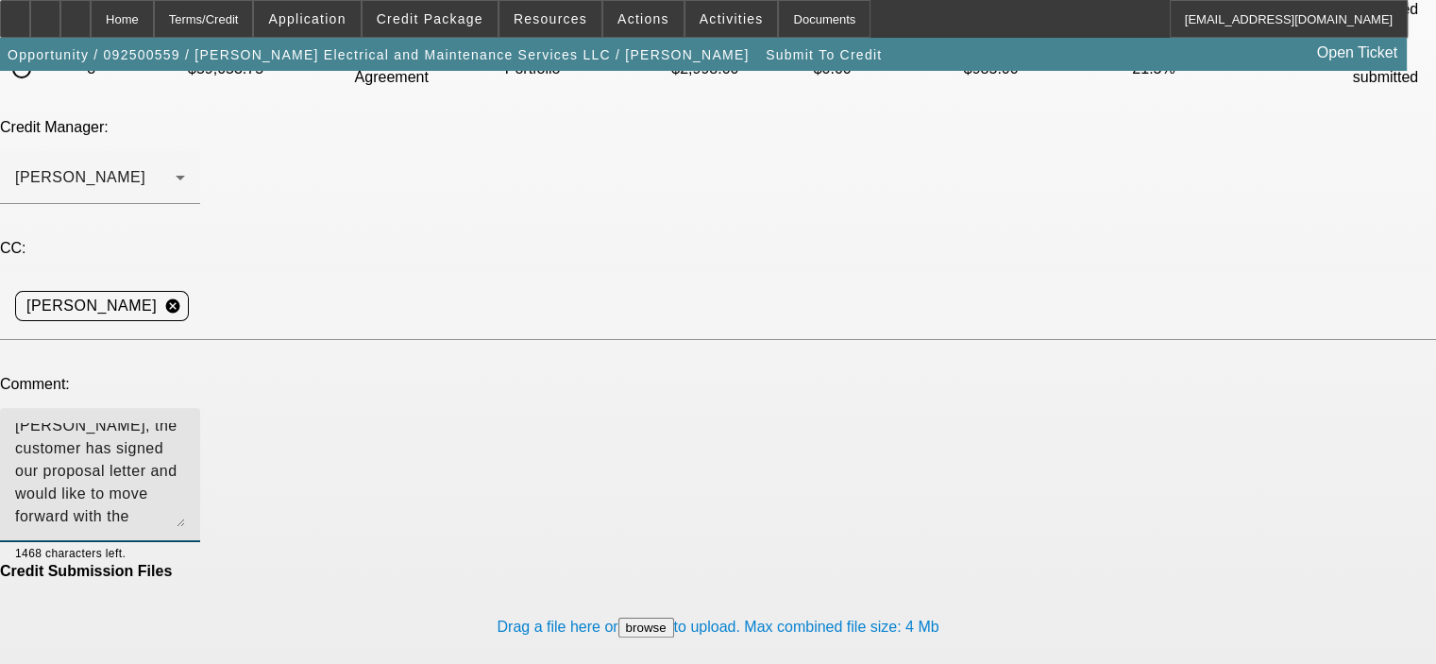
type textarea "George, the customer has signed our proposal letter and would like to move forw…"
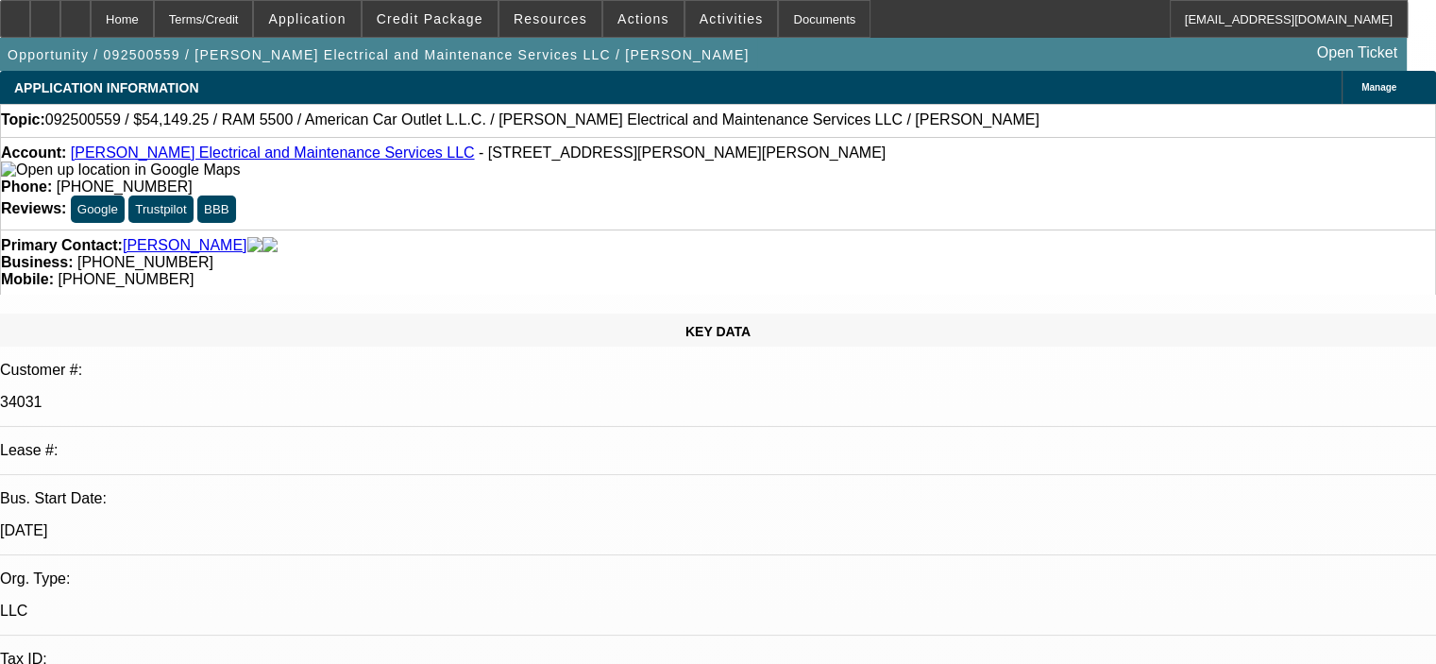
select select "0"
select select "2"
select select "0"
select select "6"
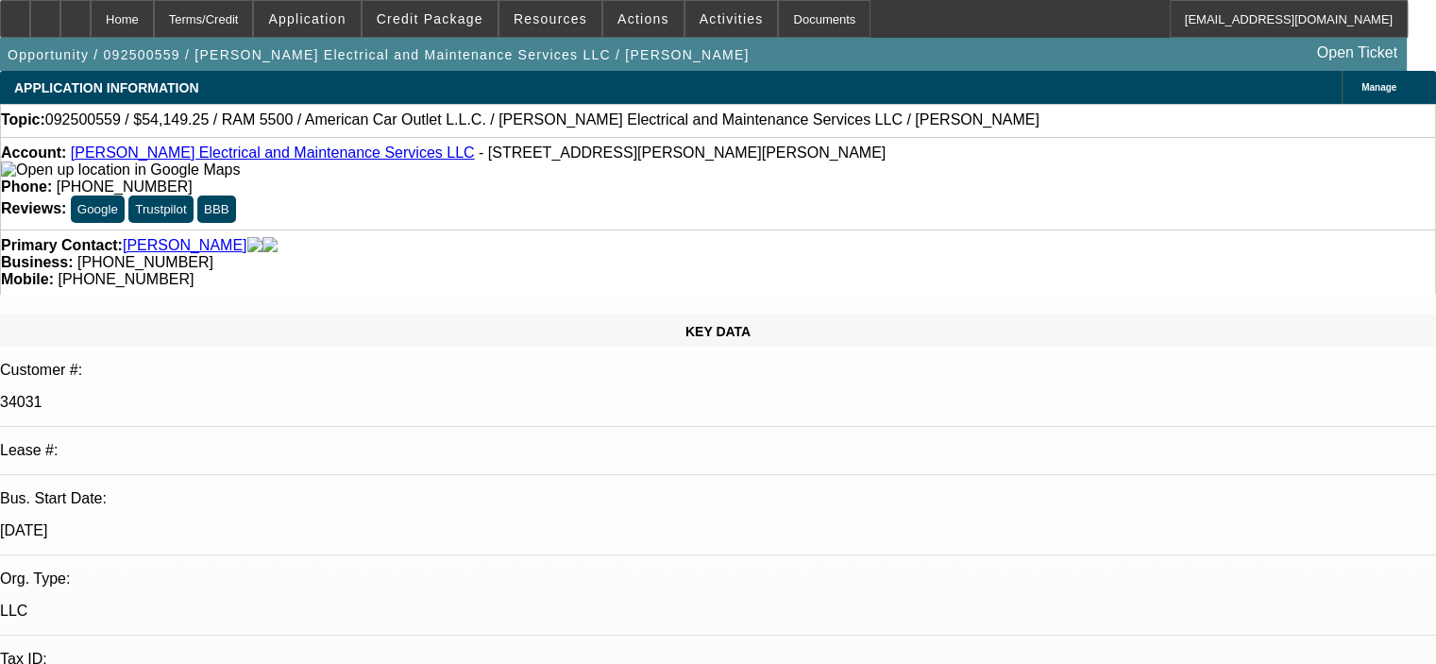
select select "0.1"
select select "2"
select select "0"
select select "6"
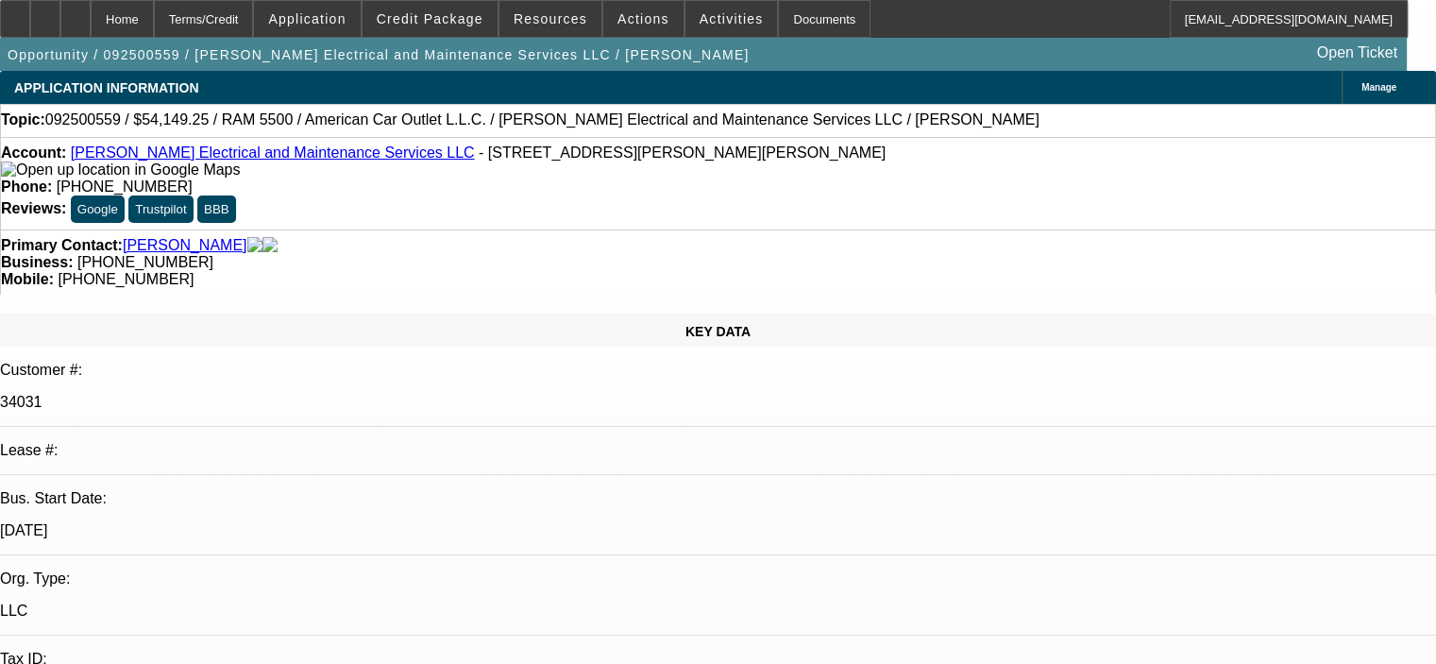
select select "0.1"
select select "2"
select select "0"
select select "6"
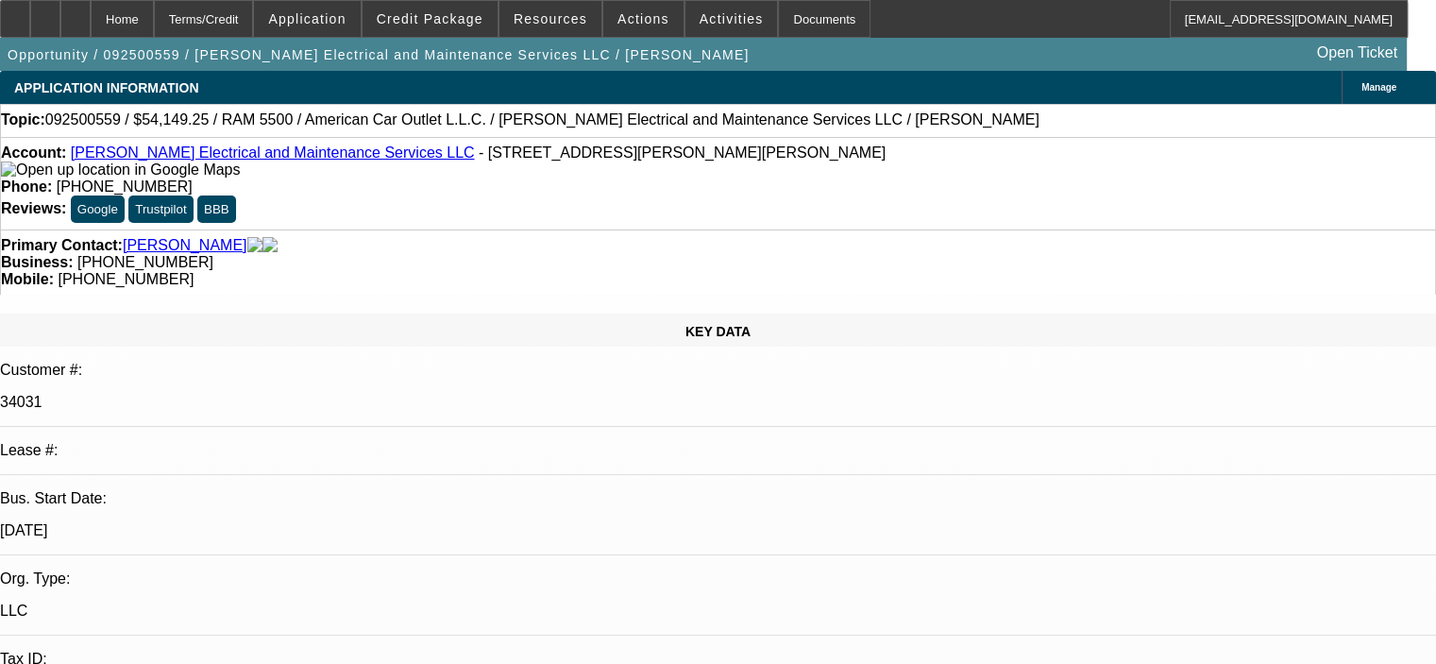
select select "0.1"
select select "2"
select select "0"
select select "6"
